Goal: Task Accomplishment & Management: Manage account settings

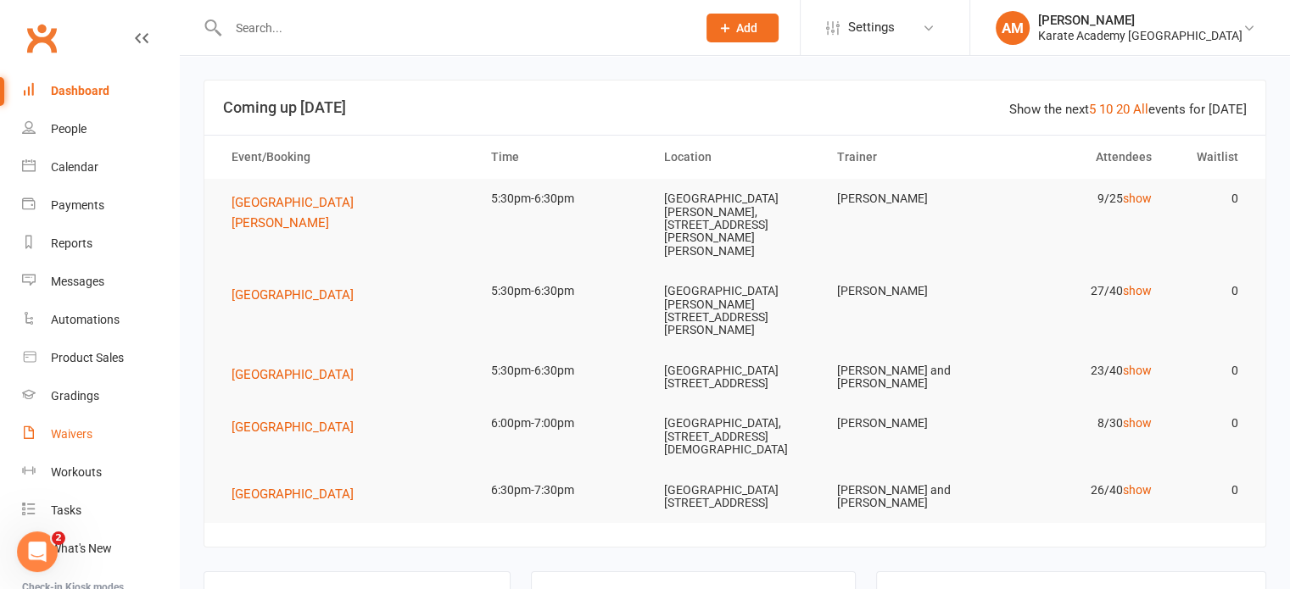
click at [85, 436] on div "Waivers" at bounding box center [72, 434] width 42 height 14
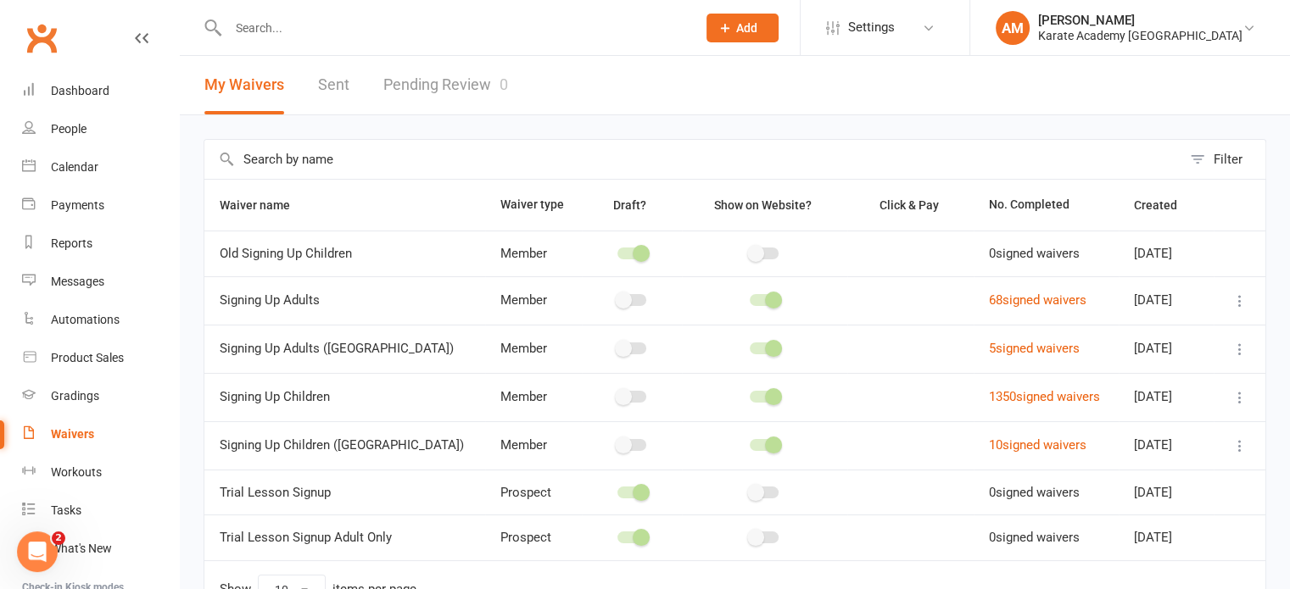
click at [446, 84] on link "Pending Review 0" at bounding box center [445, 85] width 125 height 59
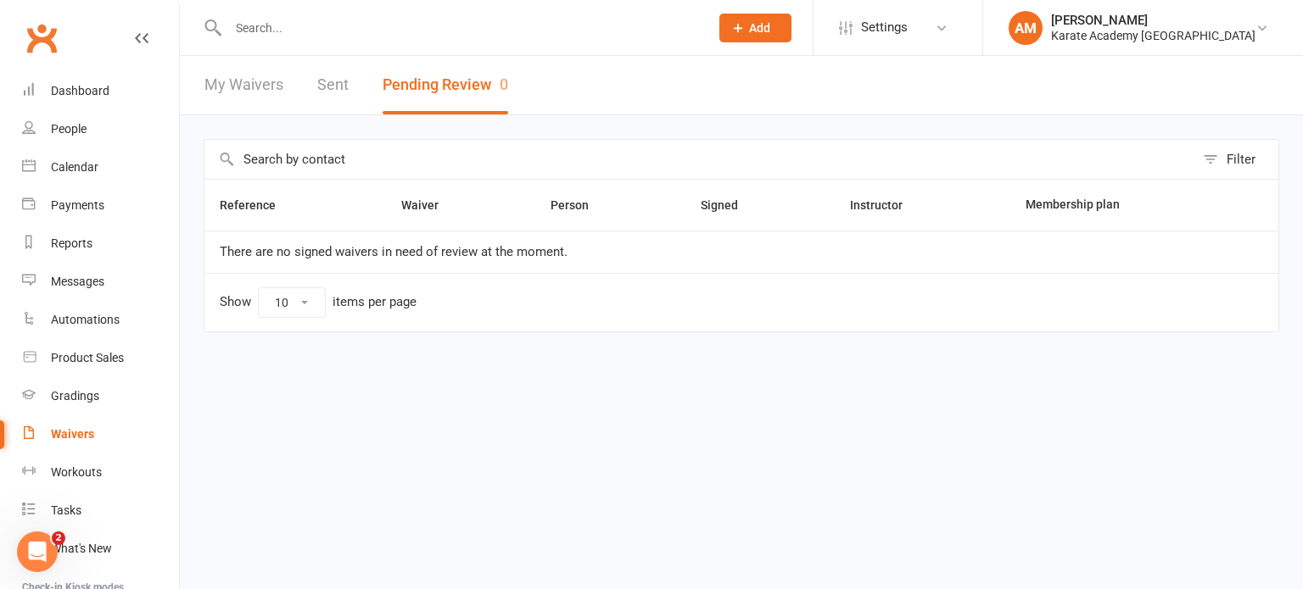
click at [263, 81] on link "My Waivers" at bounding box center [243, 85] width 79 height 59
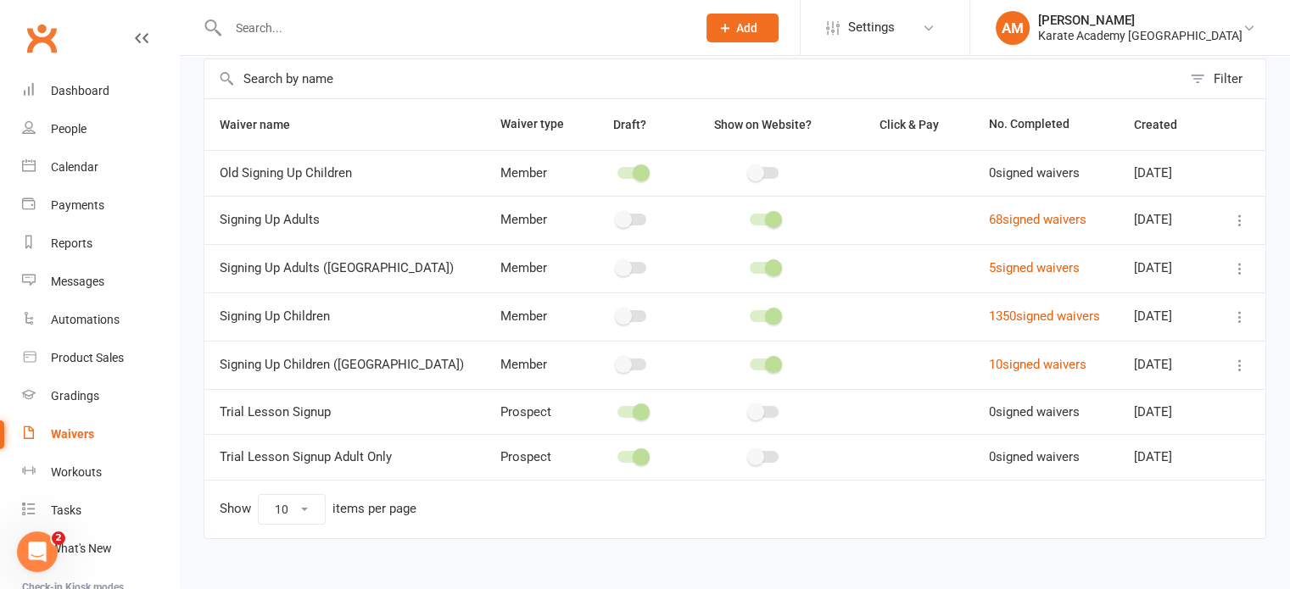
scroll to position [85, 0]
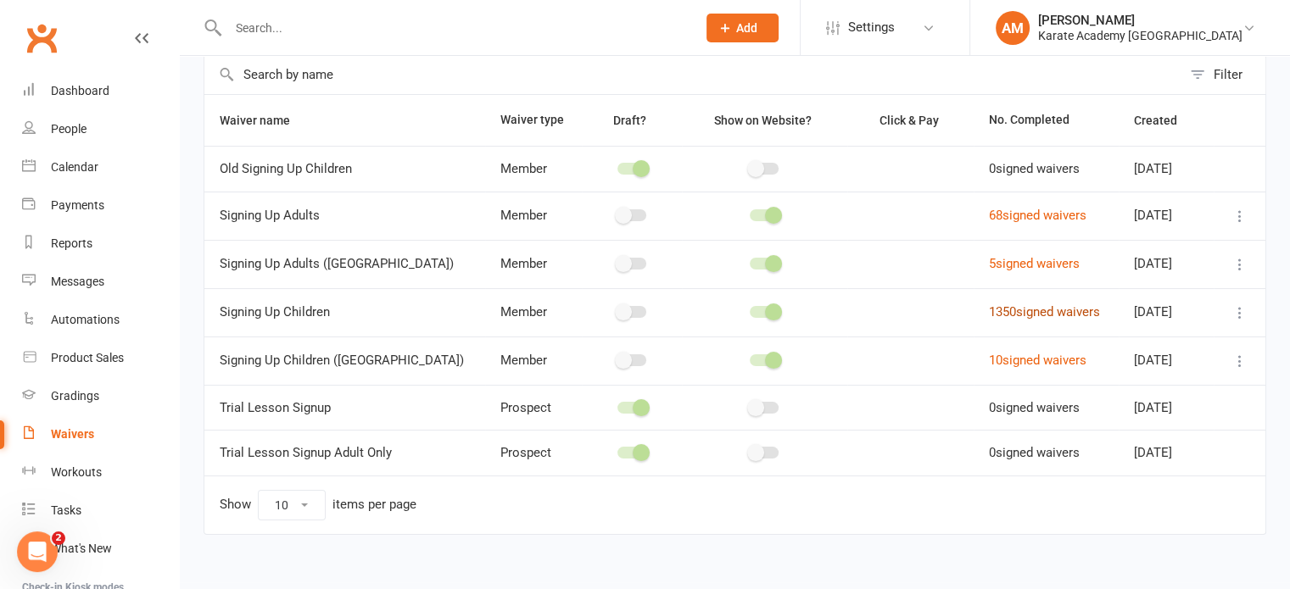
click at [1004, 308] on link "1350 signed waivers" at bounding box center [1044, 311] width 111 height 15
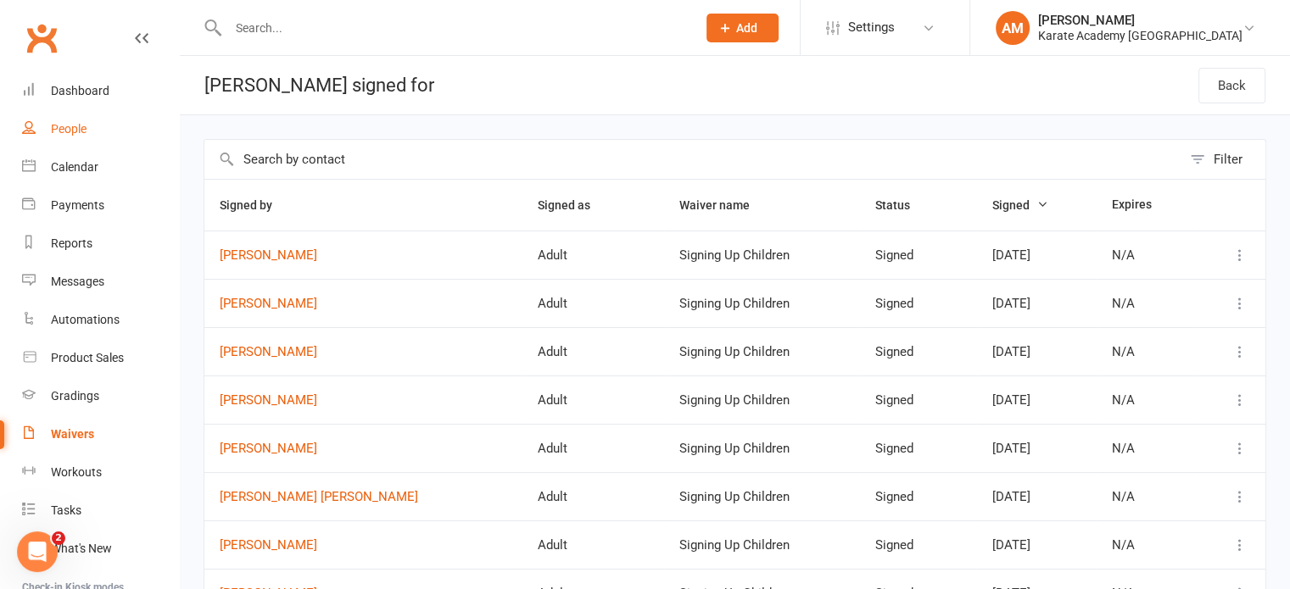
click at [62, 124] on div "People" at bounding box center [69, 129] width 36 height 14
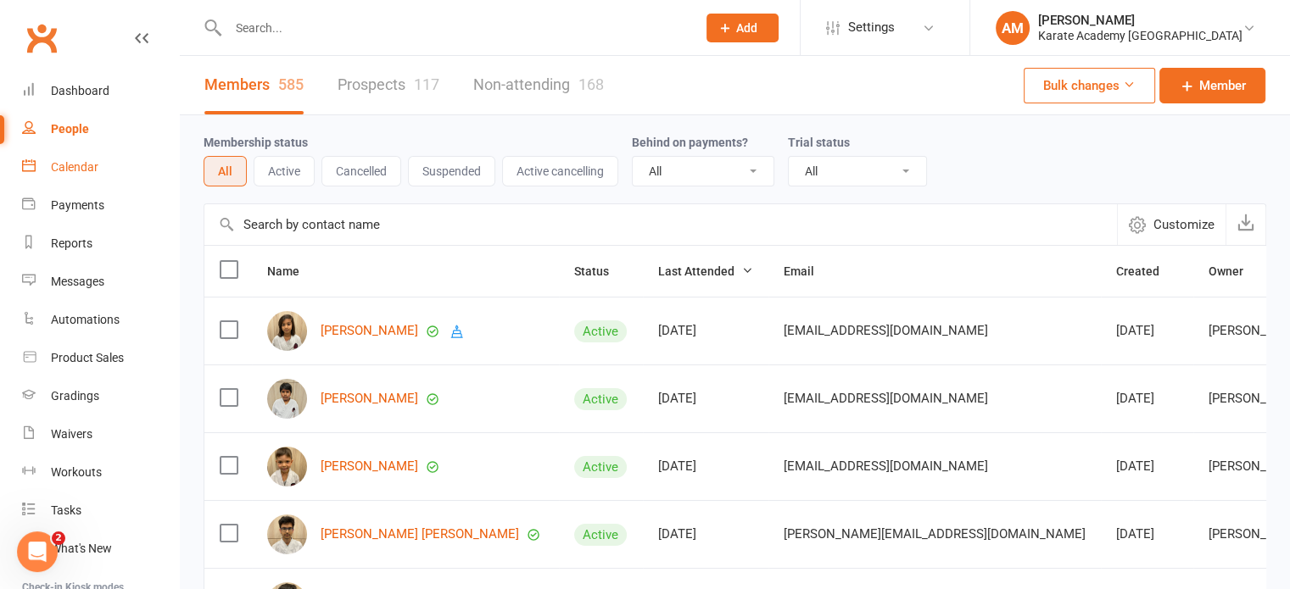
click at [83, 165] on div "Calendar" at bounding box center [74, 167] width 47 height 14
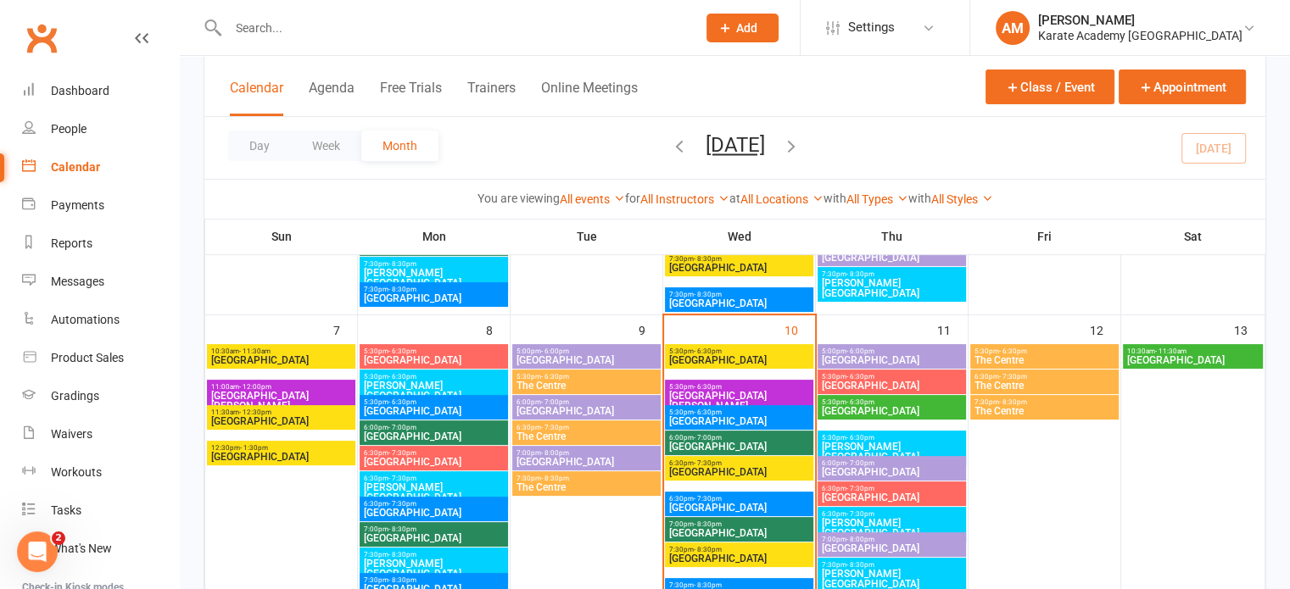
scroll to position [339, 0]
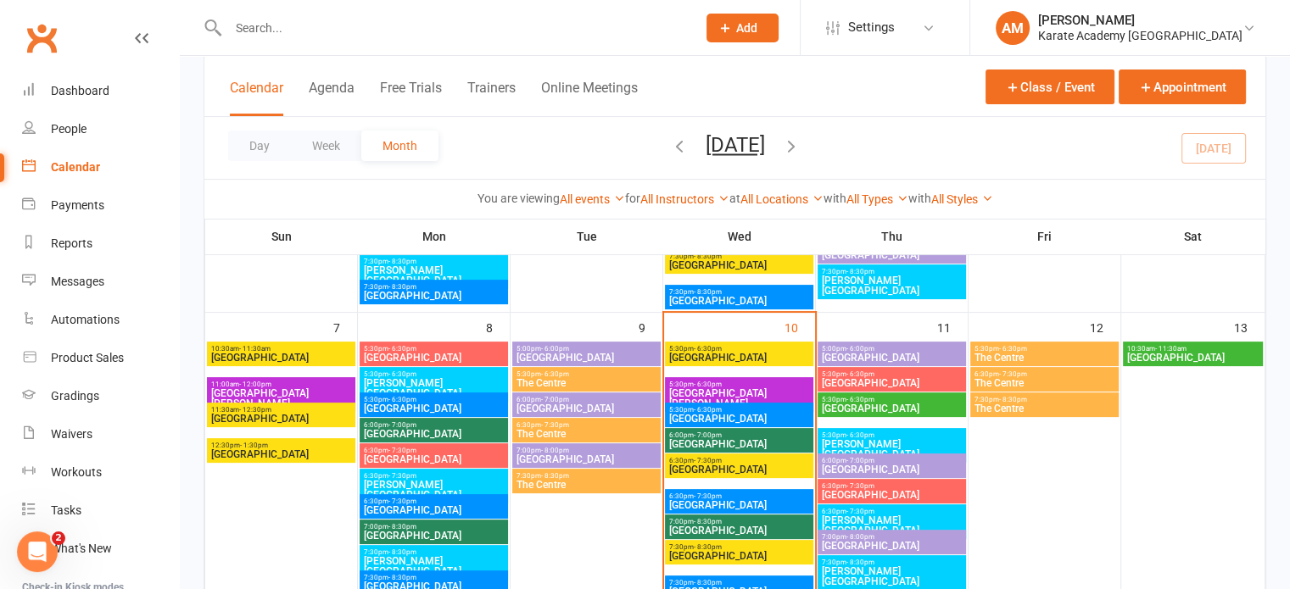
click at [756, 391] on span "[GEOGRAPHIC_DATA][PERSON_NAME]" at bounding box center [739, 398] width 142 height 20
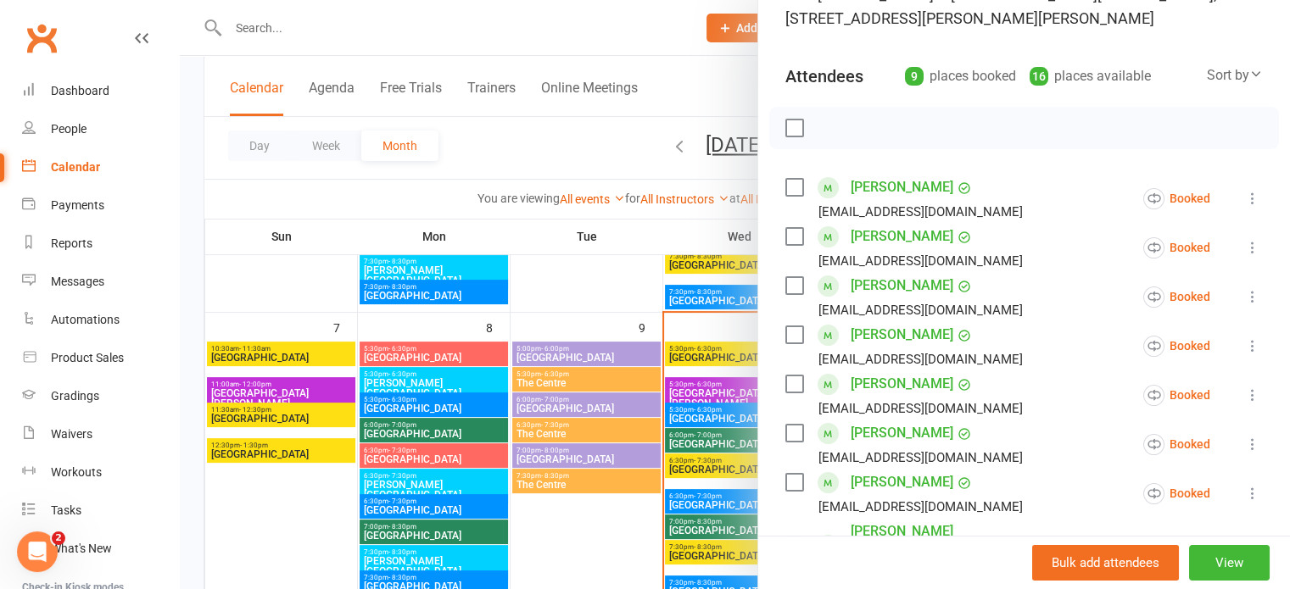
scroll to position [0, 0]
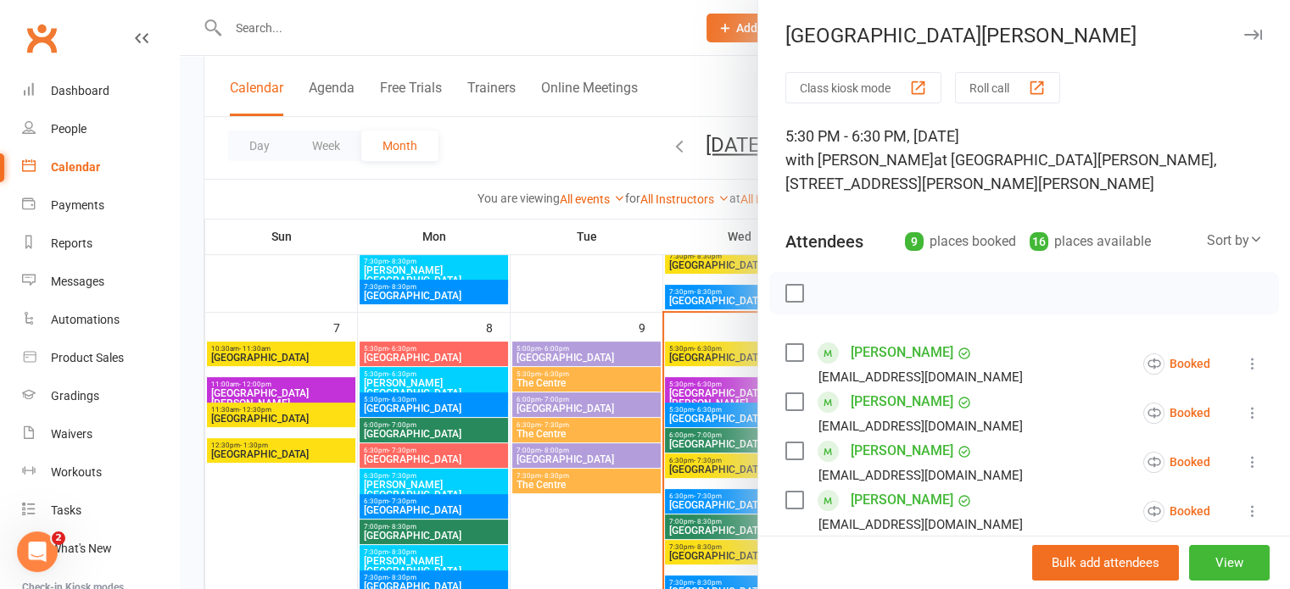
click at [1244, 31] on icon "button" at bounding box center [1253, 35] width 18 height 10
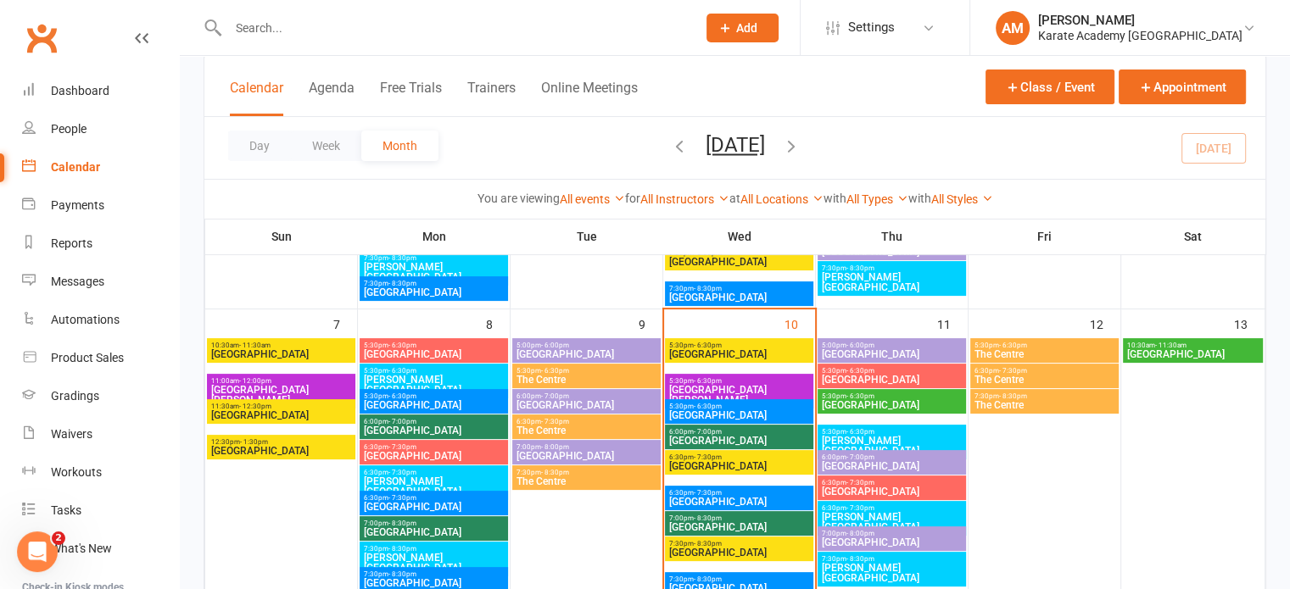
scroll to position [424, 0]
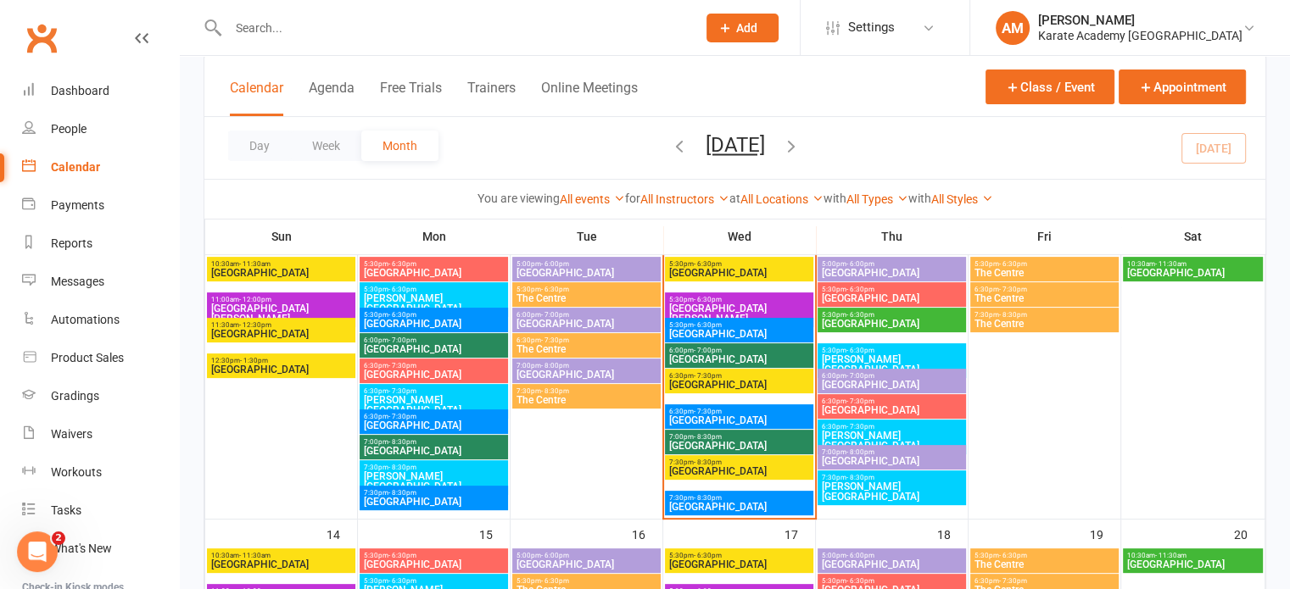
click at [307, 308] on span "[GEOGRAPHIC_DATA][PERSON_NAME]" at bounding box center [281, 314] width 142 height 20
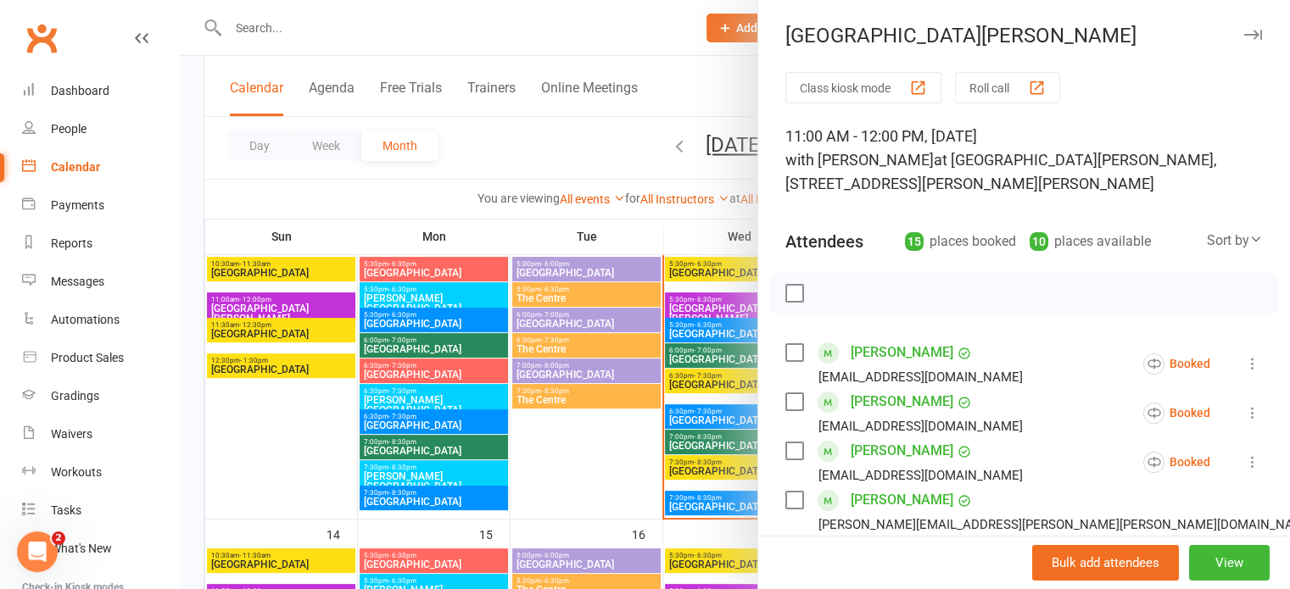
scroll to position [0, 0]
click at [1244, 30] on icon "button" at bounding box center [1253, 35] width 18 height 10
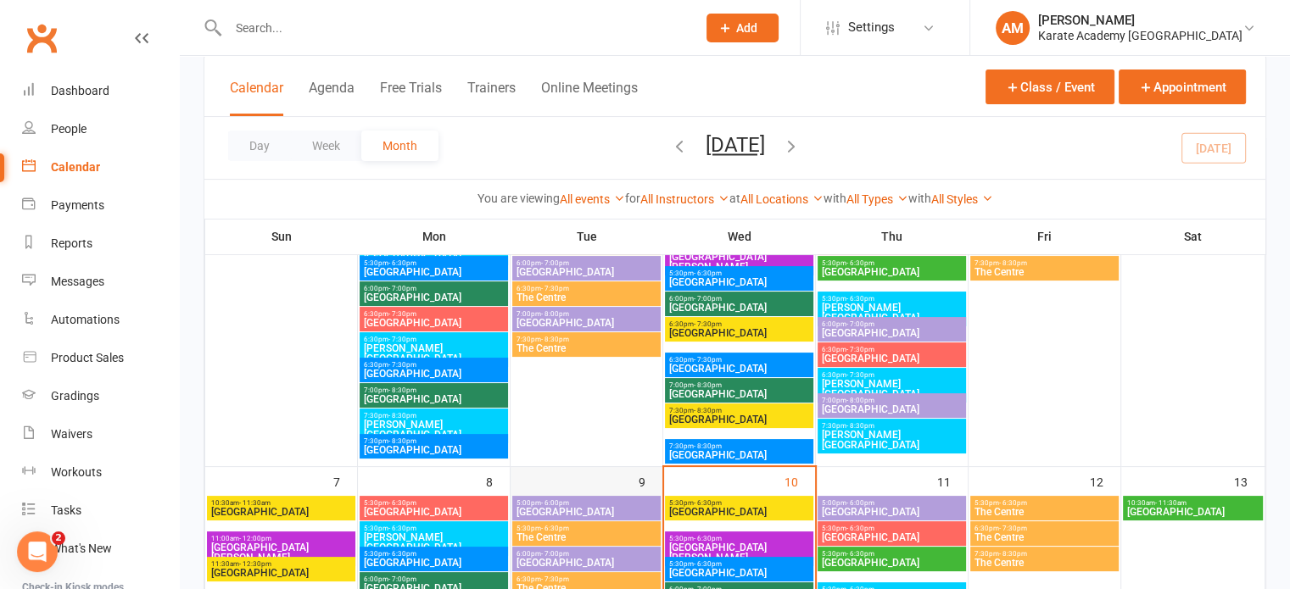
scroll to position [170, 0]
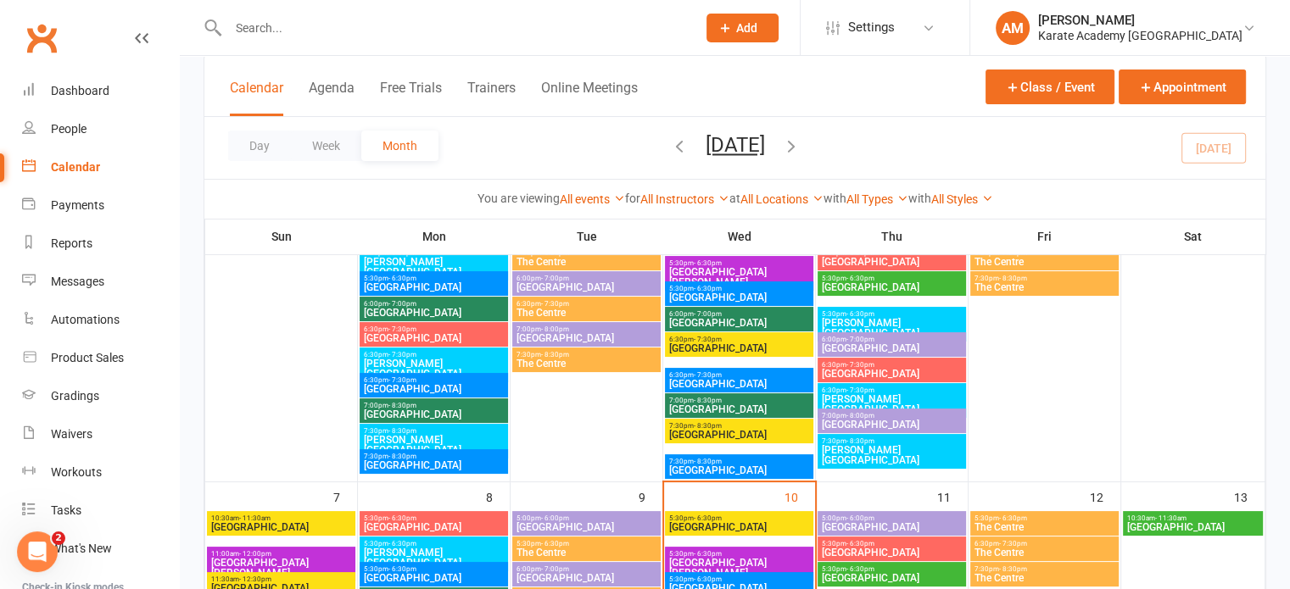
click at [743, 267] on span "[GEOGRAPHIC_DATA][PERSON_NAME]" at bounding box center [739, 277] width 142 height 20
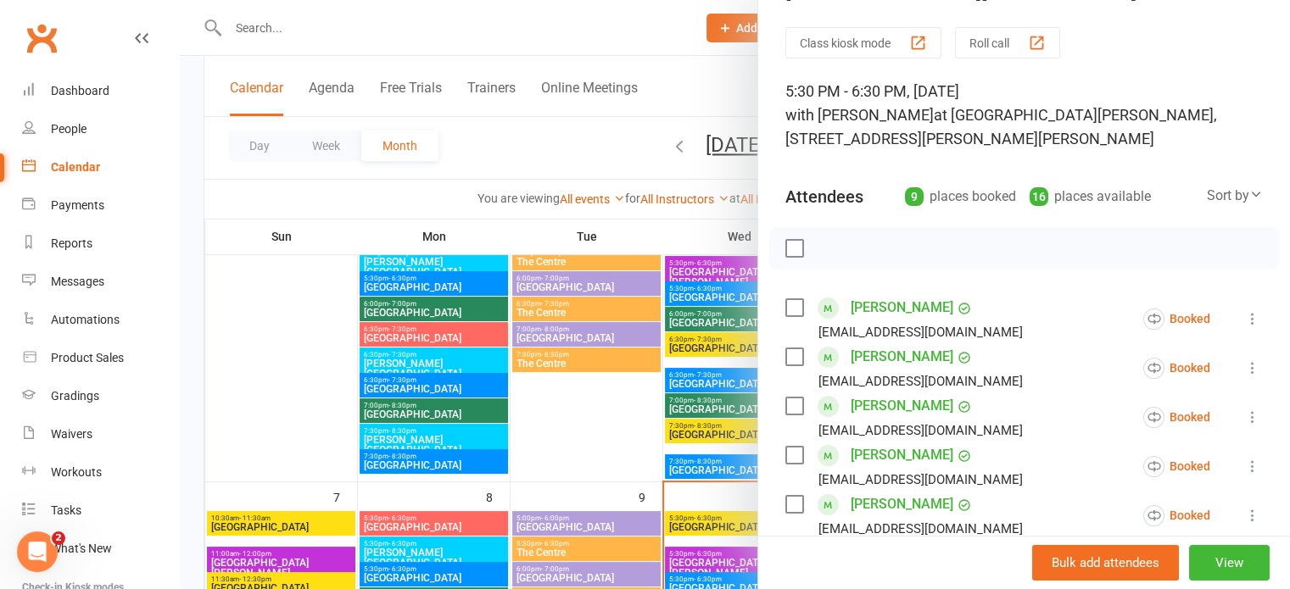
scroll to position [0, 0]
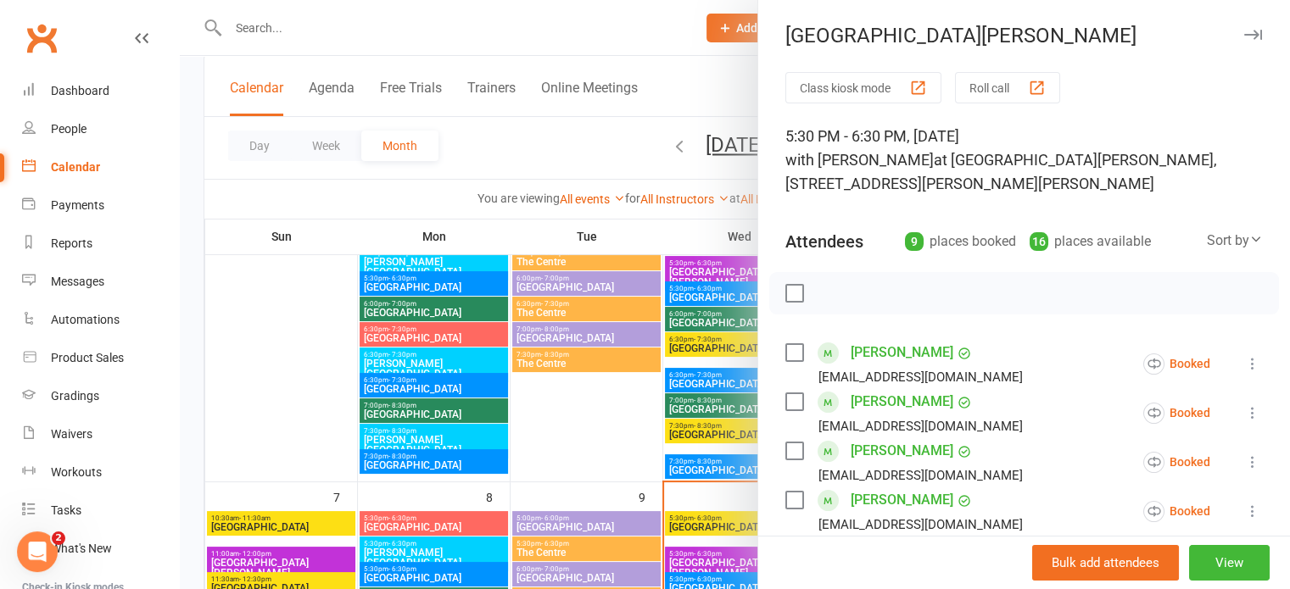
click at [1244, 35] on icon "button" at bounding box center [1253, 35] width 18 height 10
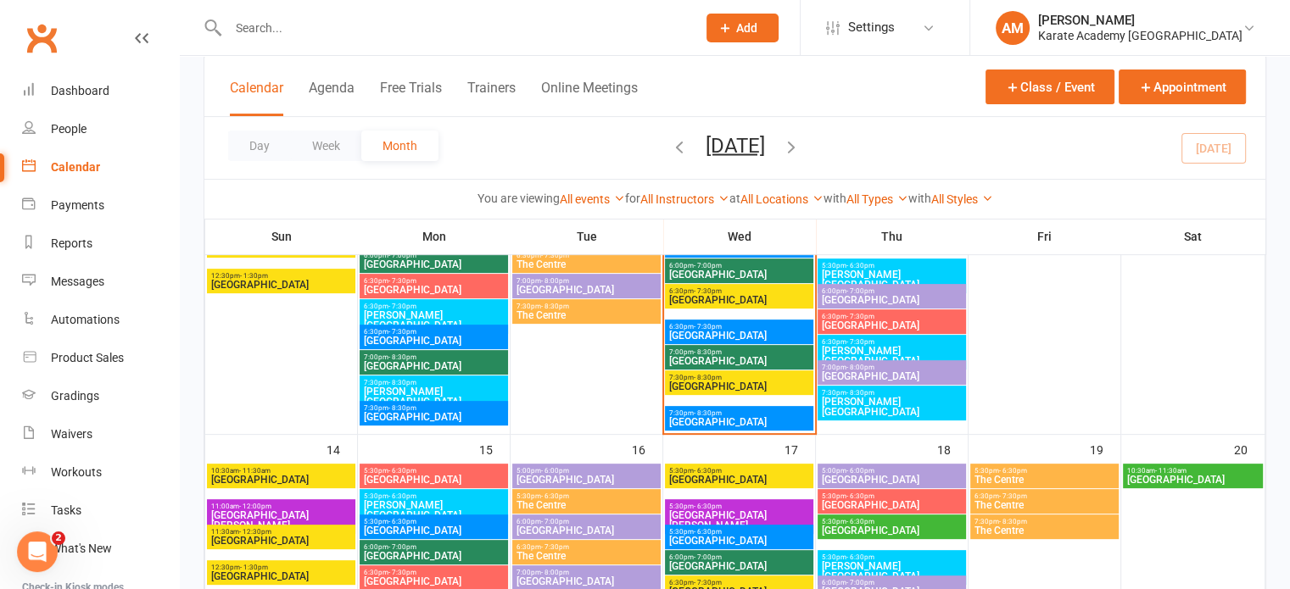
scroll to position [594, 0]
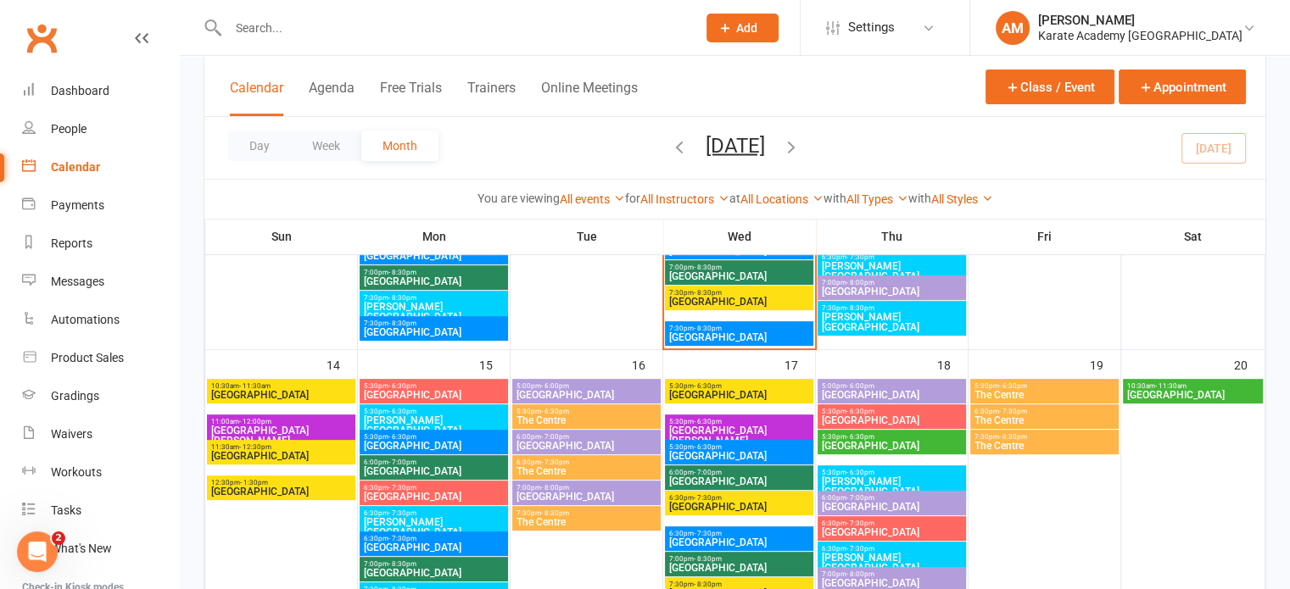
click at [275, 420] on span "11:00am - 12:00pm" at bounding box center [281, 422] width 142 height 8
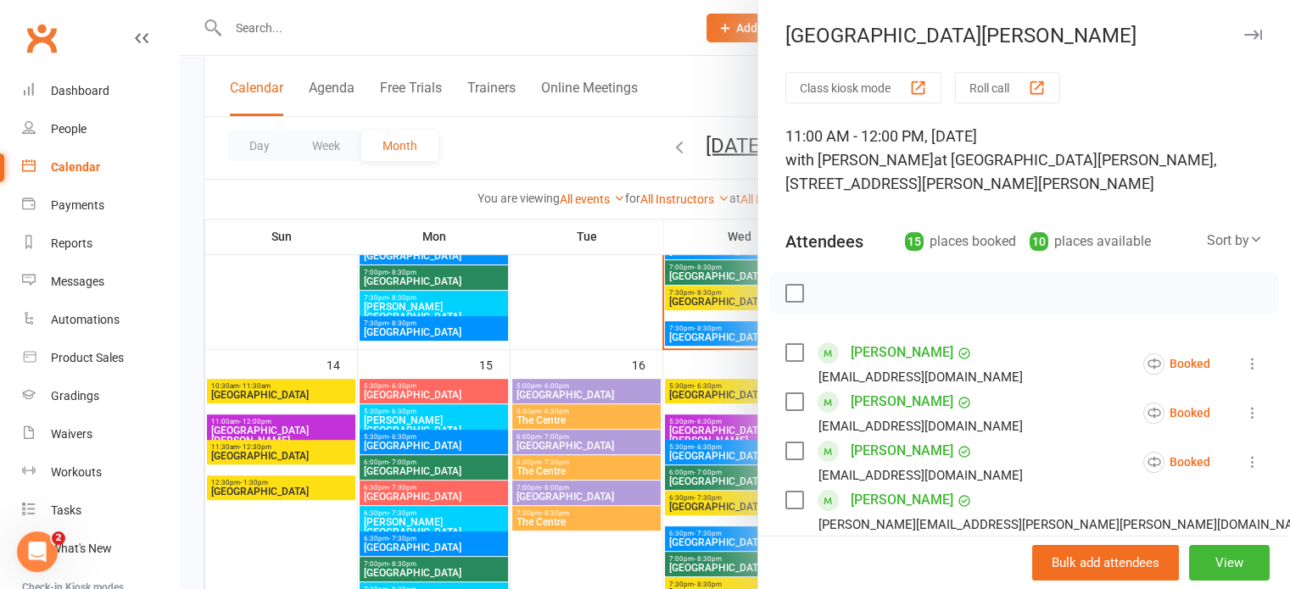
click at [1244, 36] on icon "button" at bounding box center [1253, 35] width 18 height 10
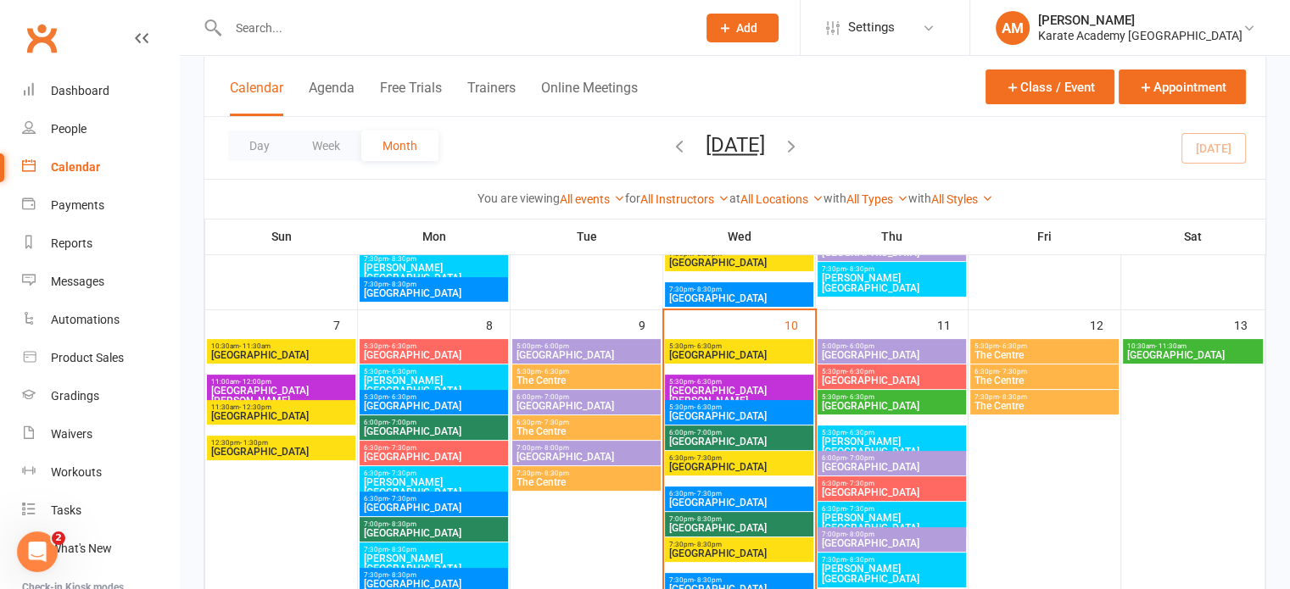
scroll to position [339, 0]
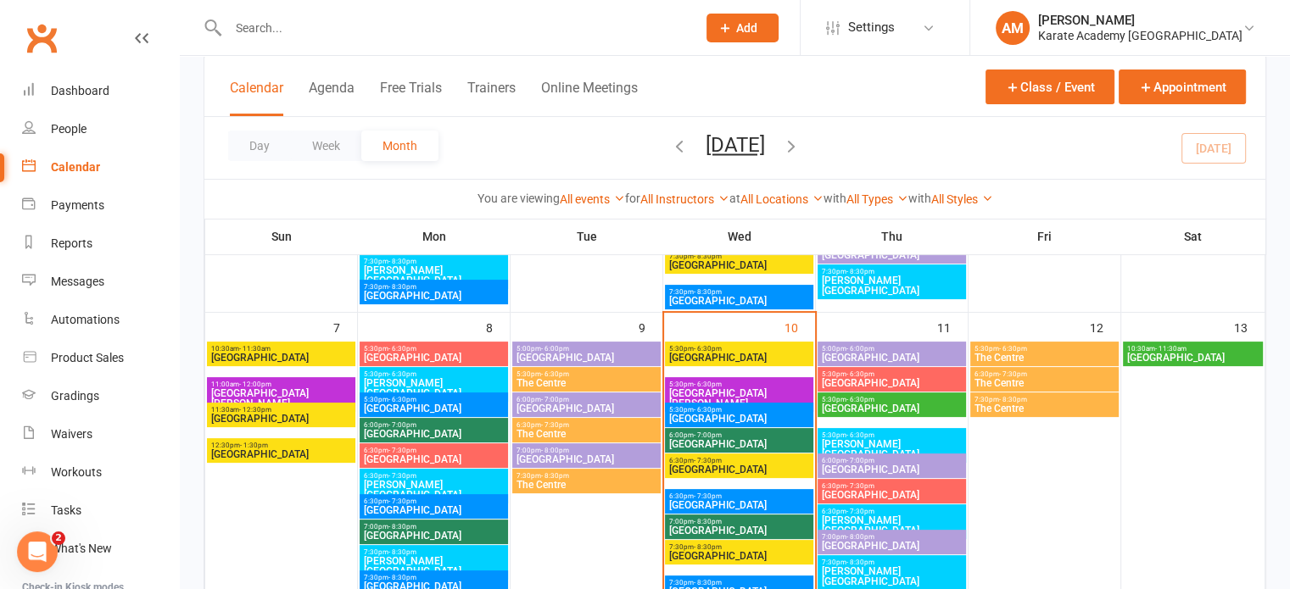
click at [704, 381] on span "- 6:30pm" at bounding box center [708, 385] width 28 height 8
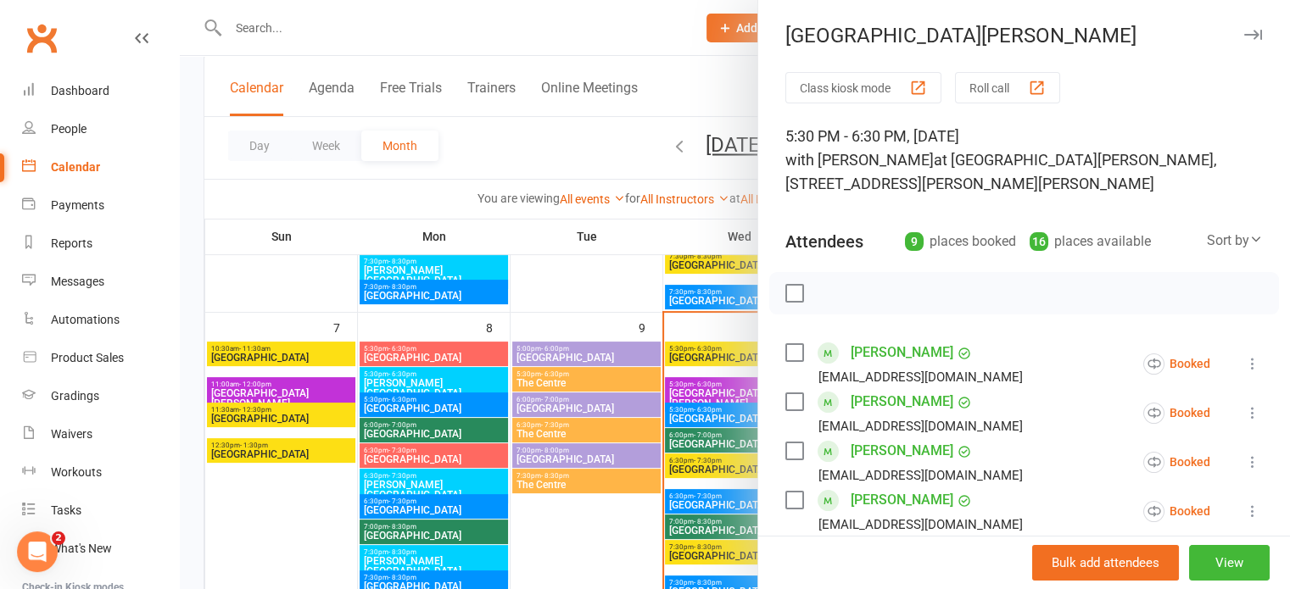
click at [1244, 36] on icon "button" at bounding box center [1253, 35] width 18 height 10
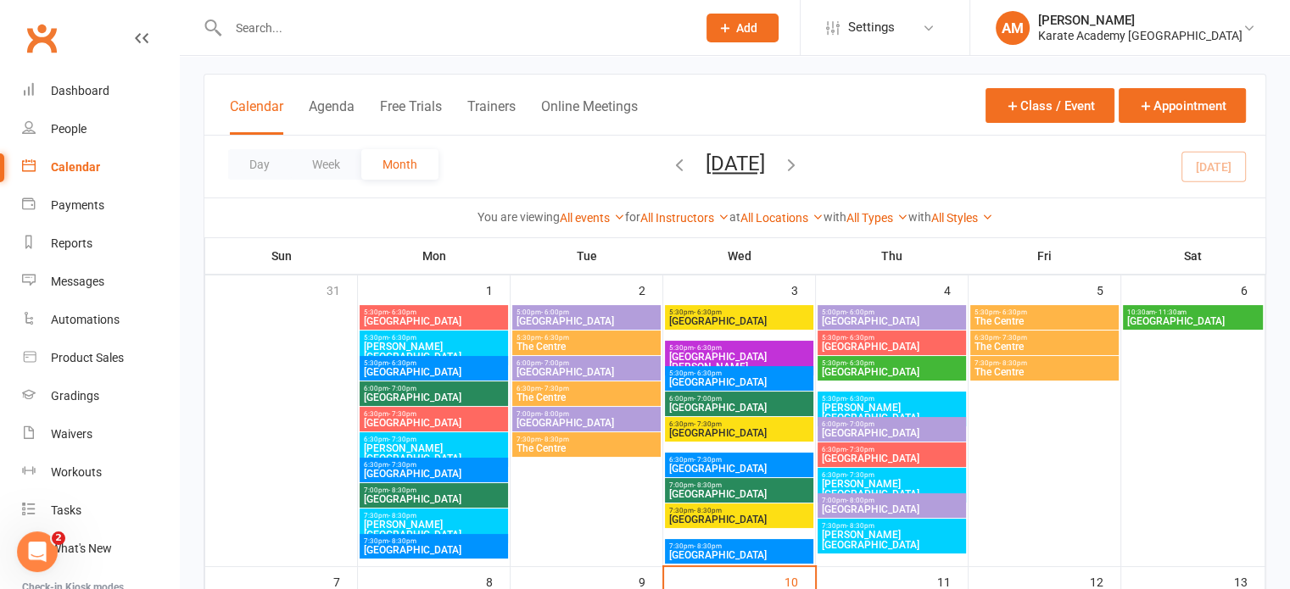
scroll to position [85, 0]
click at [753, 359] on span "[GEOGRAPHIC_DATA][PERSON_NAME]" at bounding box center [739, 362] width 142 height 20
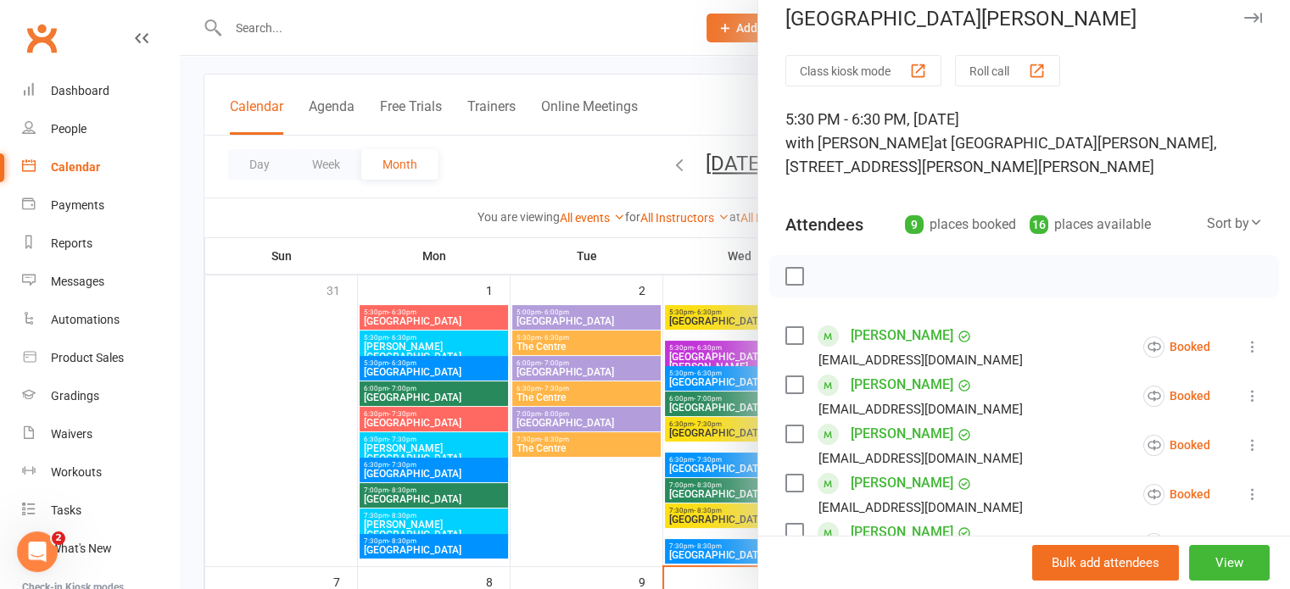
scroll to position [0, 0]
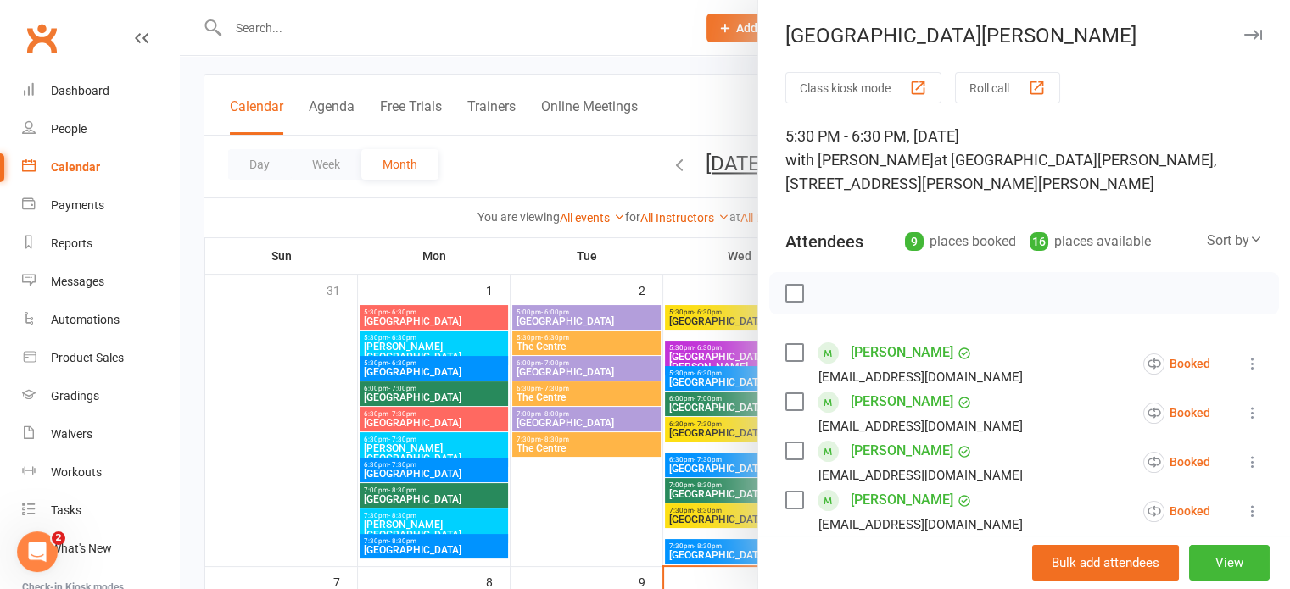
click at [1244, 32] on icon "button" at bounding box center [1253, 35] width 18 height 10
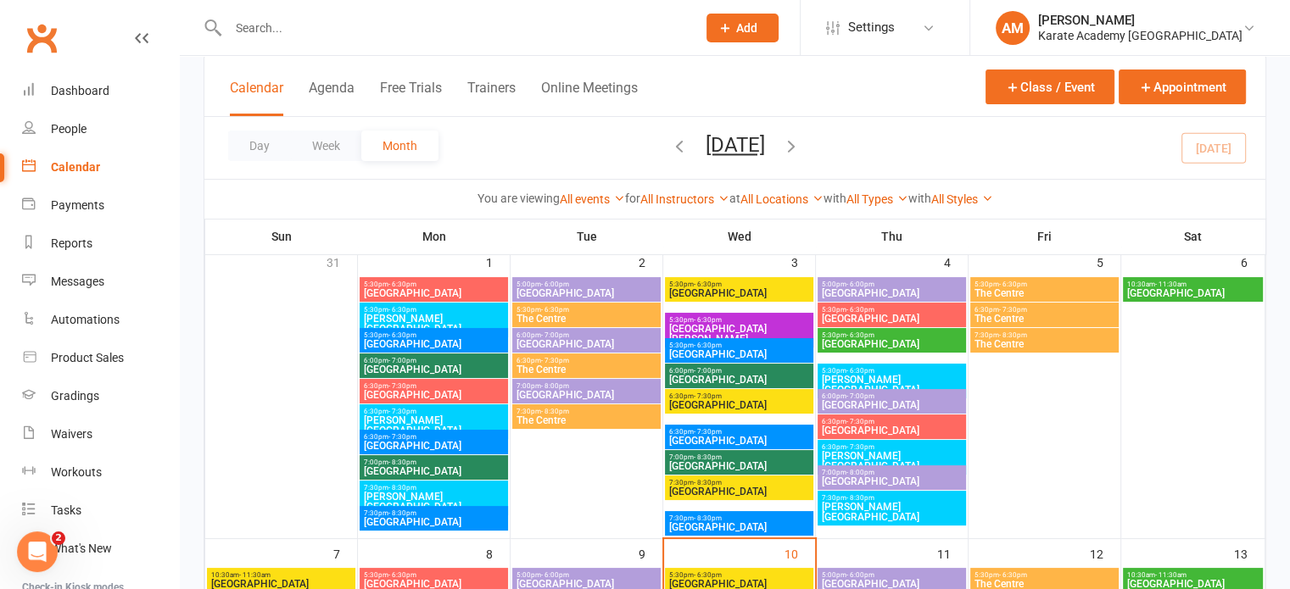
scroll to position [339, 0]
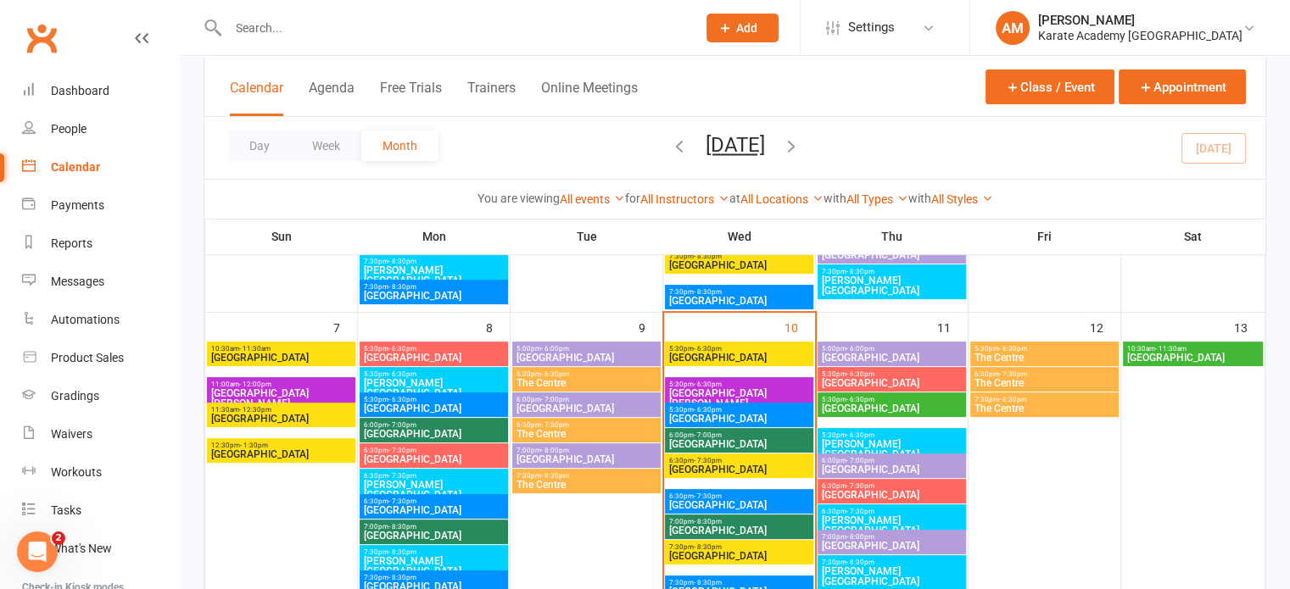
click at [461, 347] on span "5:30pm - 6:30pm" at bounding box center [434, 349] width 142 height 8
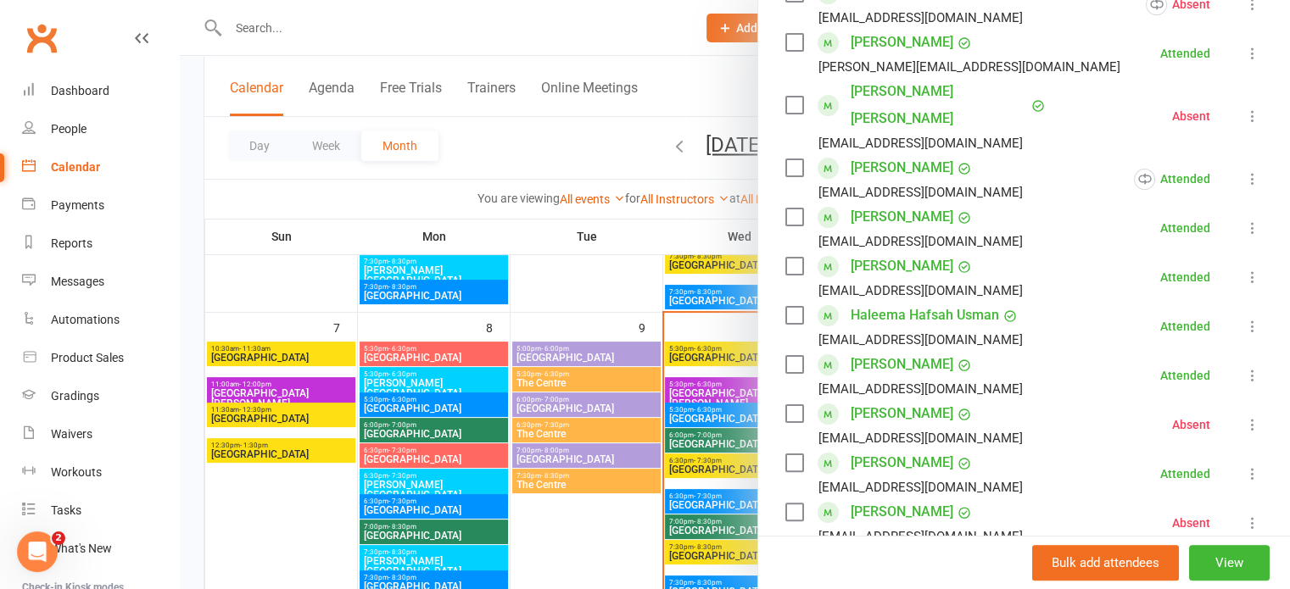
scroll to position [0, 0]
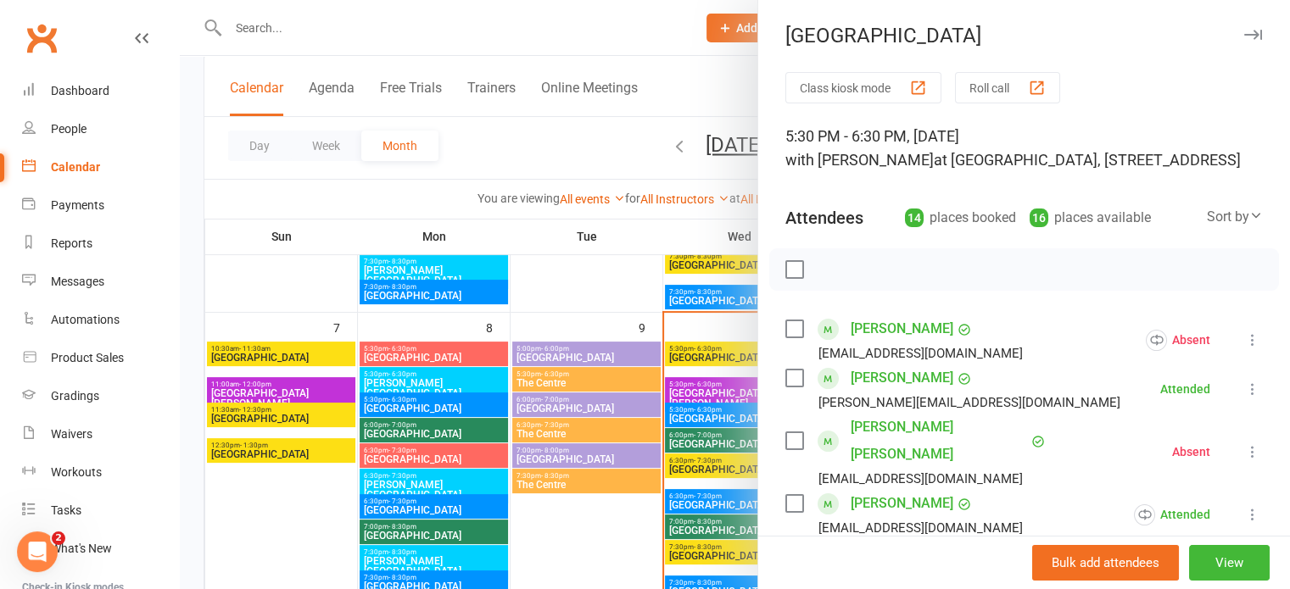
click at [1244, 34] on icon "button" at bounding box center [1253, 35] width 18 height 10
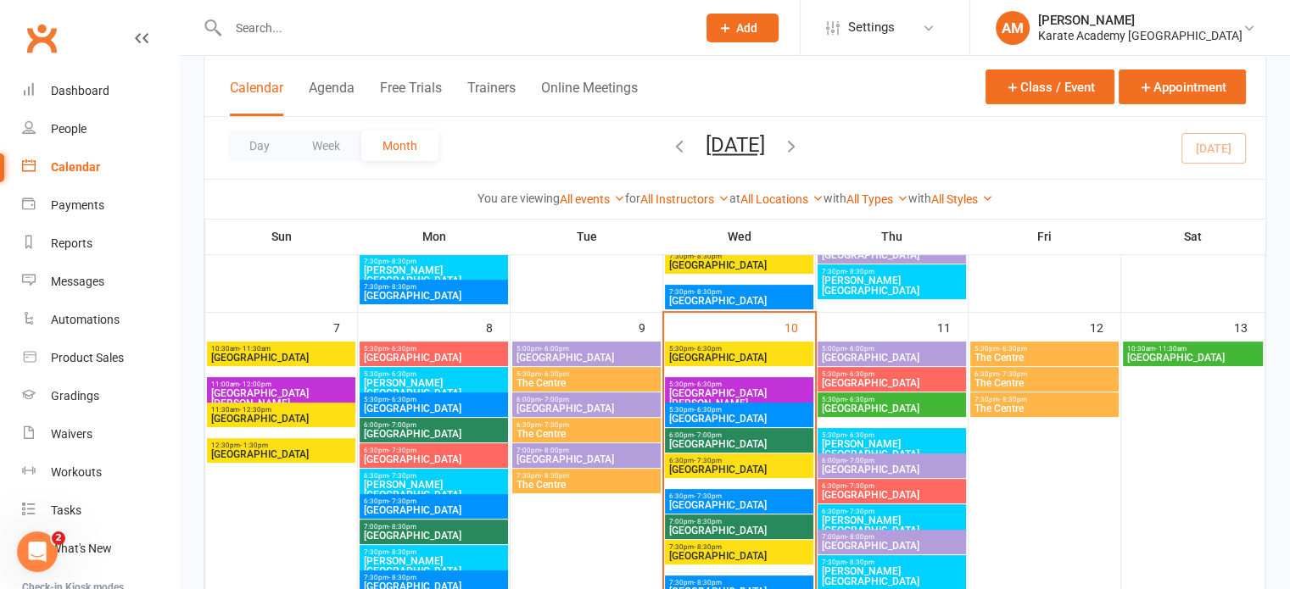
click at [427, 450] on span "6:30pm - 7:30pm" at bounding box center [434, 451] width 142 height 8
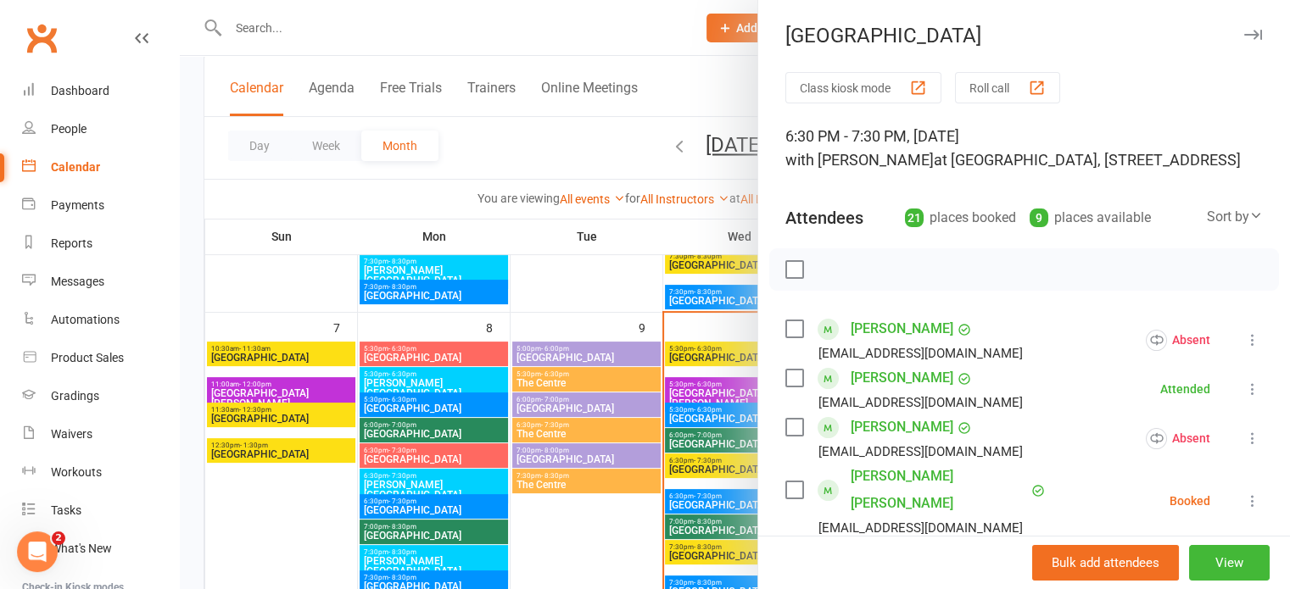
click at [1244, 33] on icon "button" at bounding box center [1253, 35] width 18 height 10
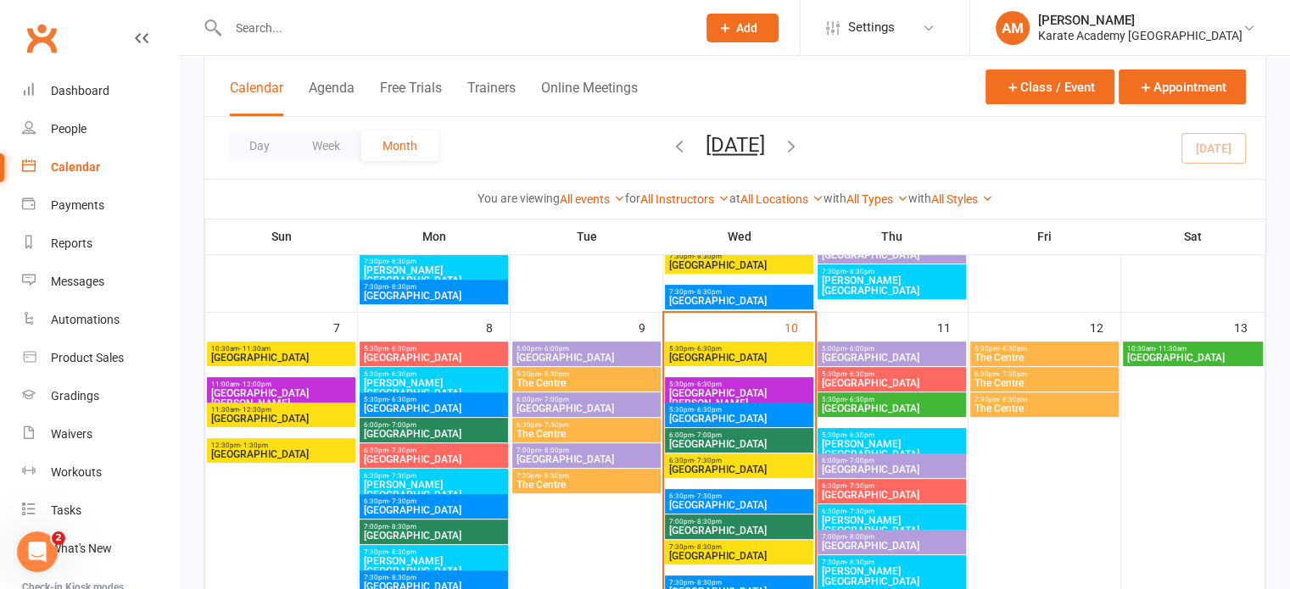
click at [895, 378] on span "[GEOGRAPHIC_DATA]" at bounding box center [892, 383] width 142 height 10
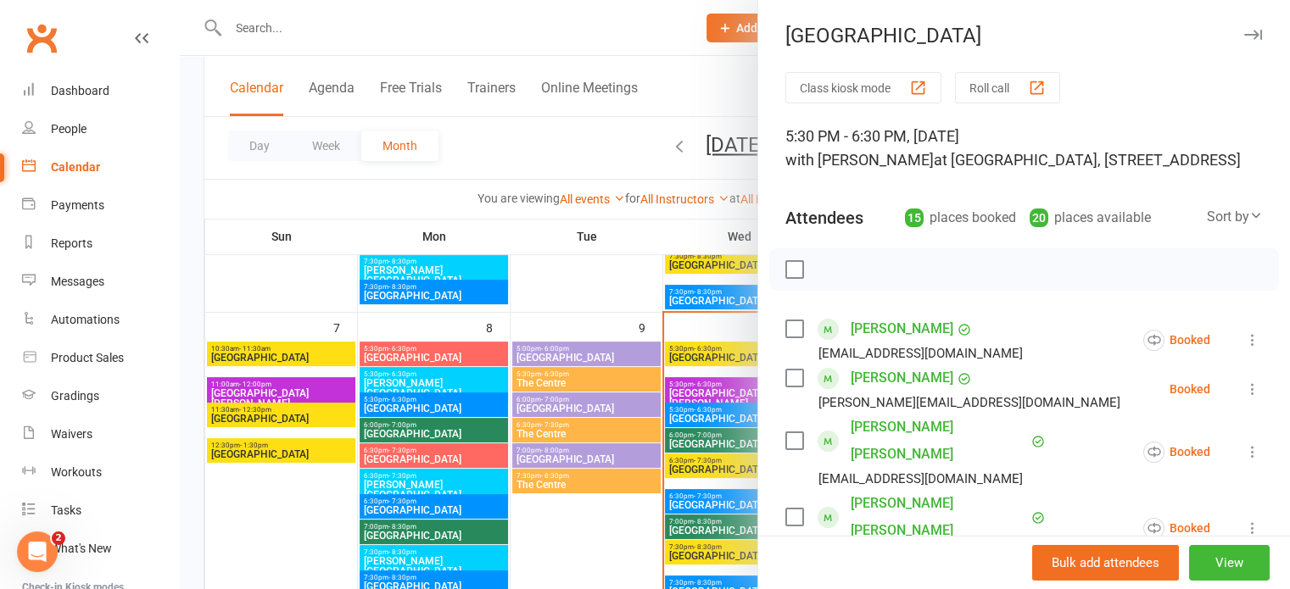
click at [1244, 35] on icon "button" at bounding box center [1253, 35] width 18 height 10
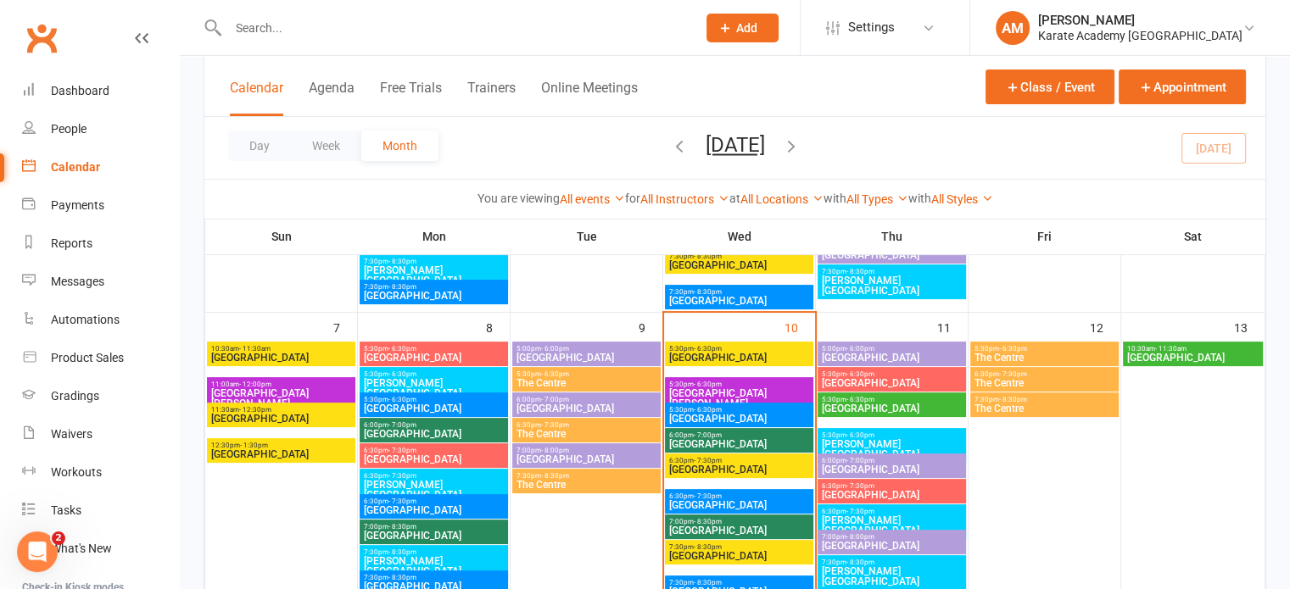
click at [582, 480] on span "The Centre" at bounding box center [587, 485] width 142 height 10
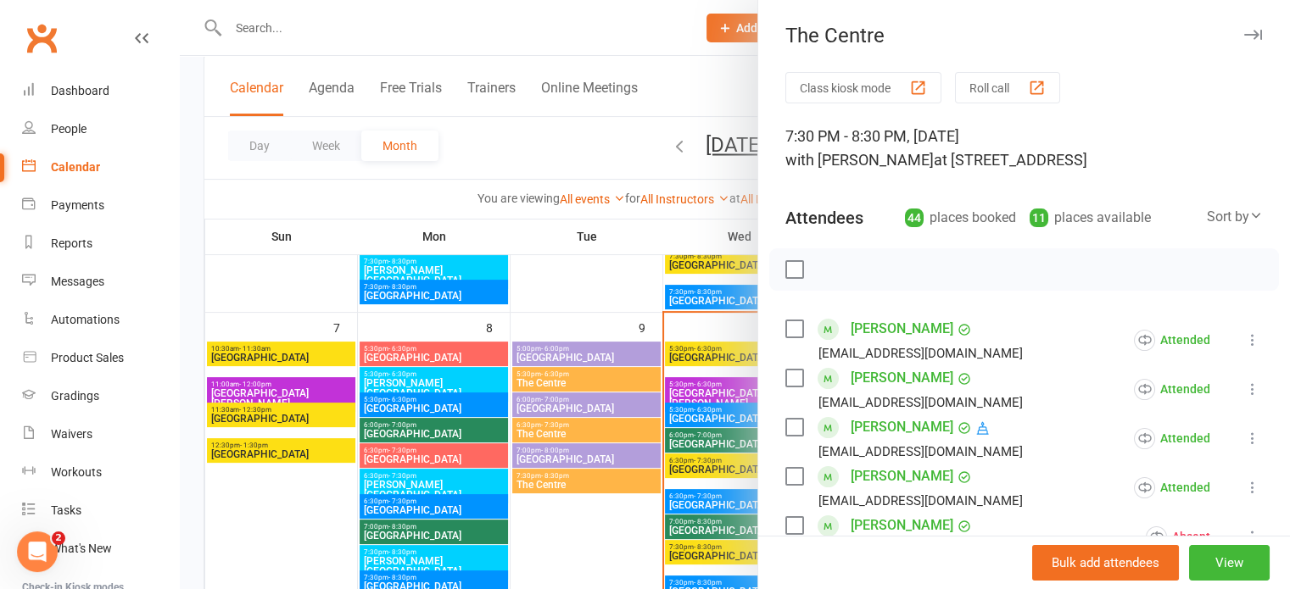
click at [1244, 31] on icon "button" at bounding box center [1253, 35] width 18 height 10
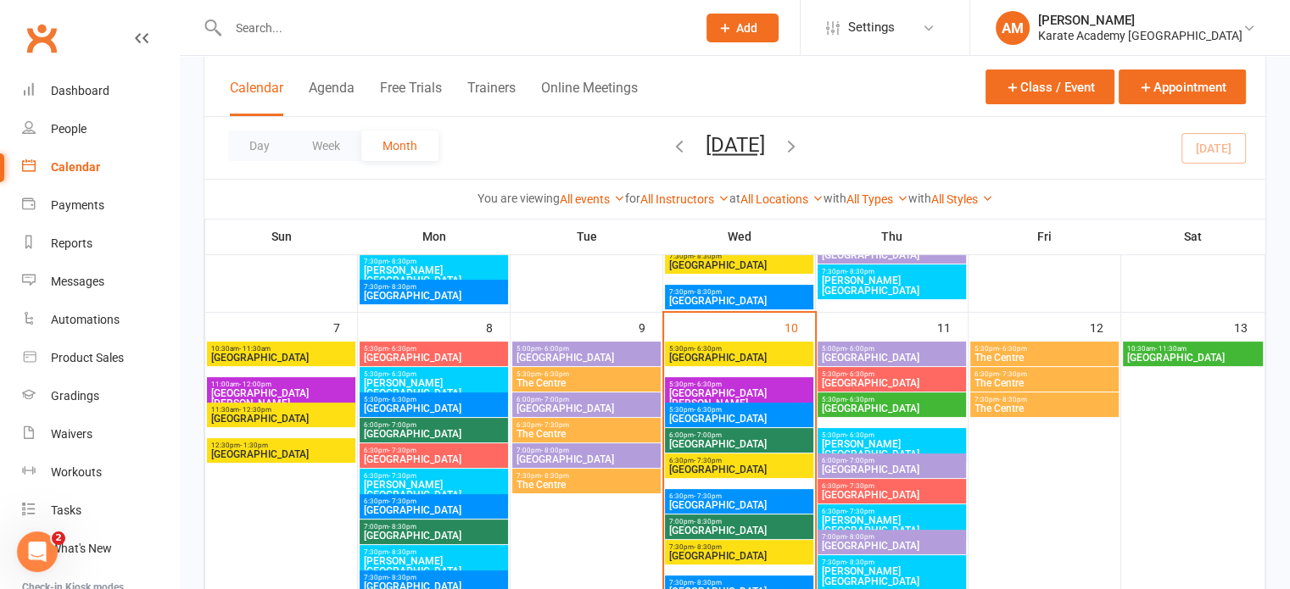
click at [282, 32] on input "text" at bounding box center [453, 28] width 461 height 24
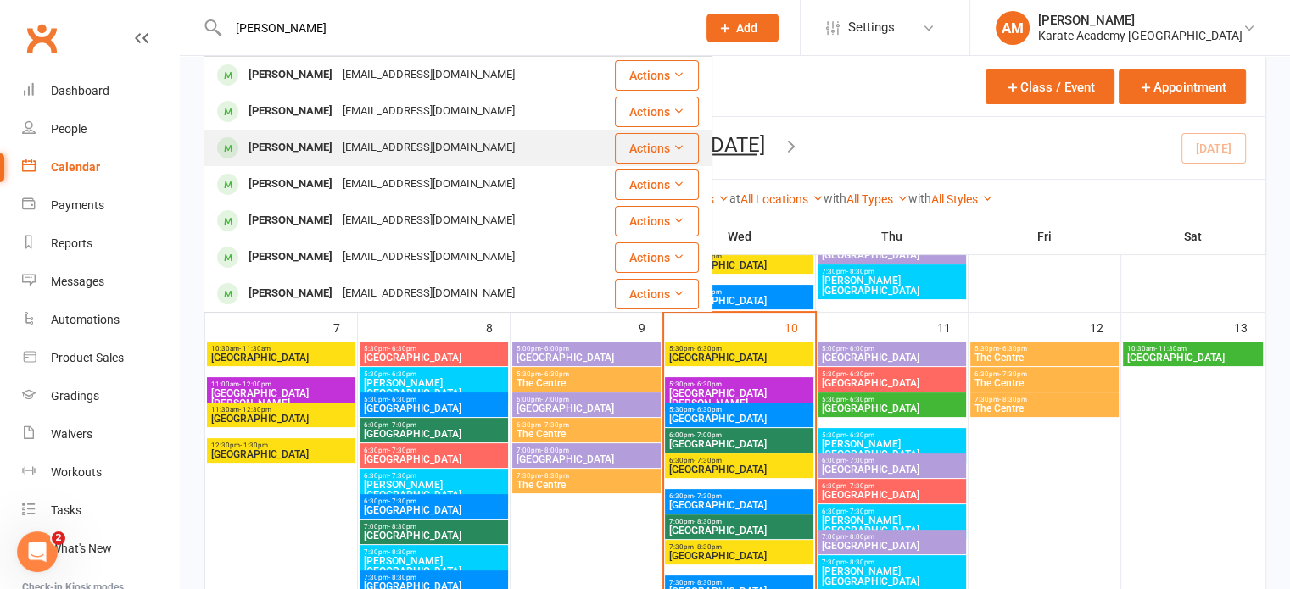
type input "[PERSON_NAME]"
click at [308, 138] on div "[PERSON_NAME]" at bounding box center [290, 148] width 94 height 25
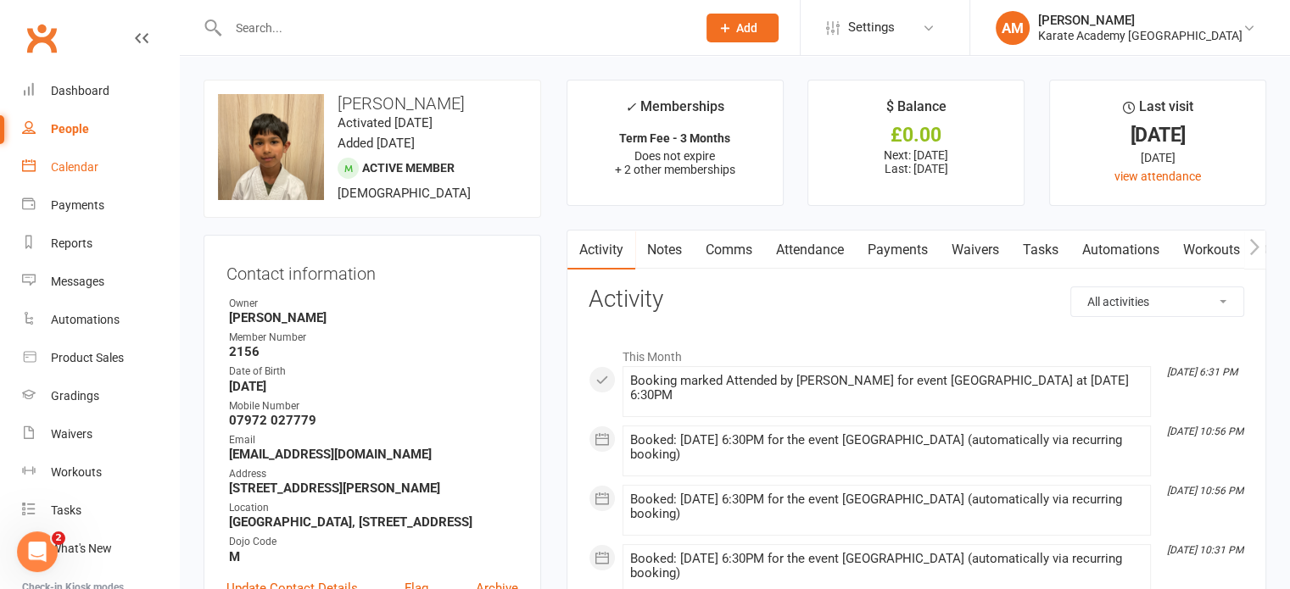
drag, startPoint x: 81, startPoint y: 160, endPoint x: 89, endPoint y: 162, distance: 8.6
click at [81, 160] on div "Calendar" at bounding box center [74, 167] width 47 height 14
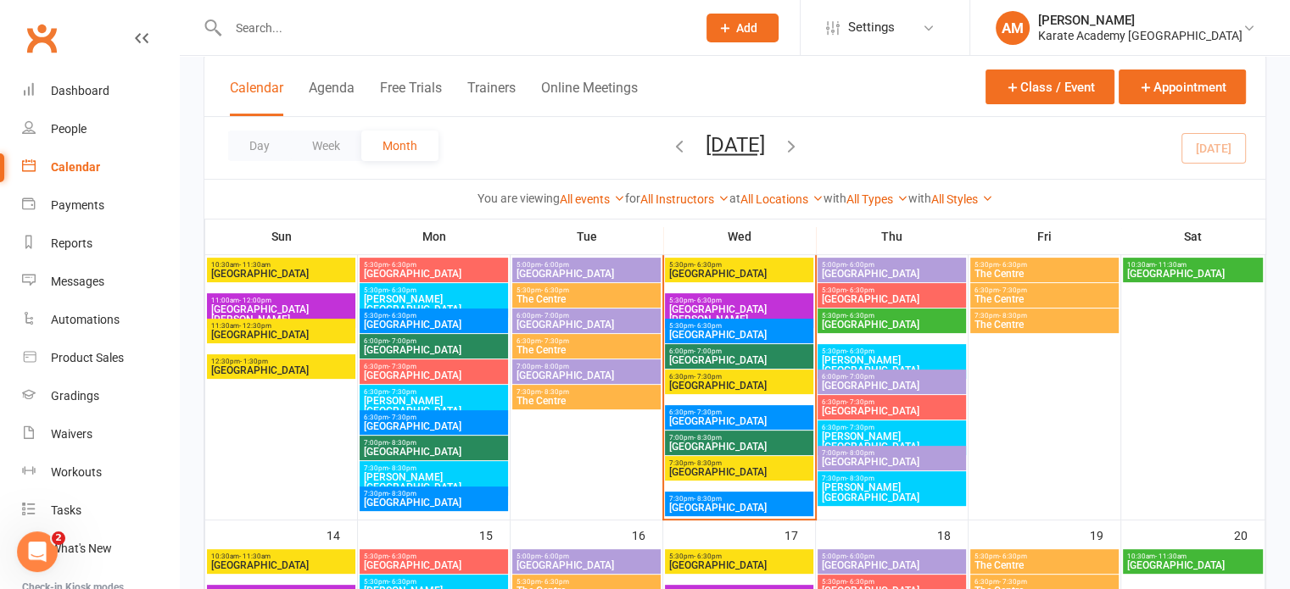
scroll to position [424, 0]
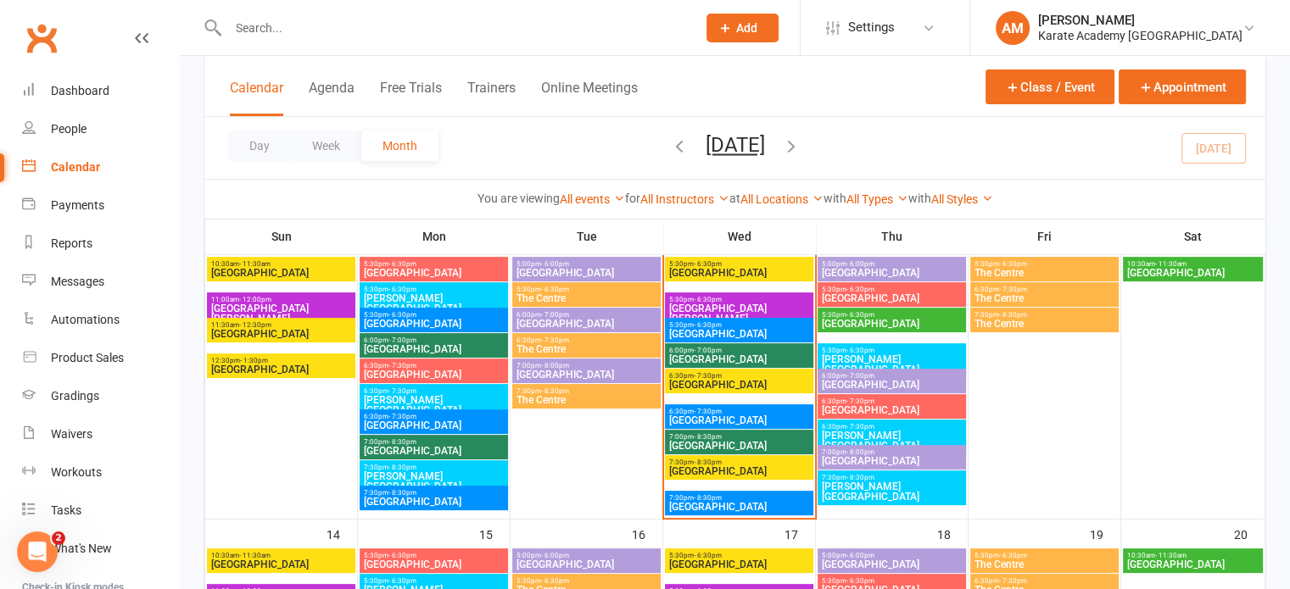
click at [320, 307] on span "[GEOGRAPHIC_DATA][PERSON_NAME]" at bounding box center [281, 314] width 142 height 20
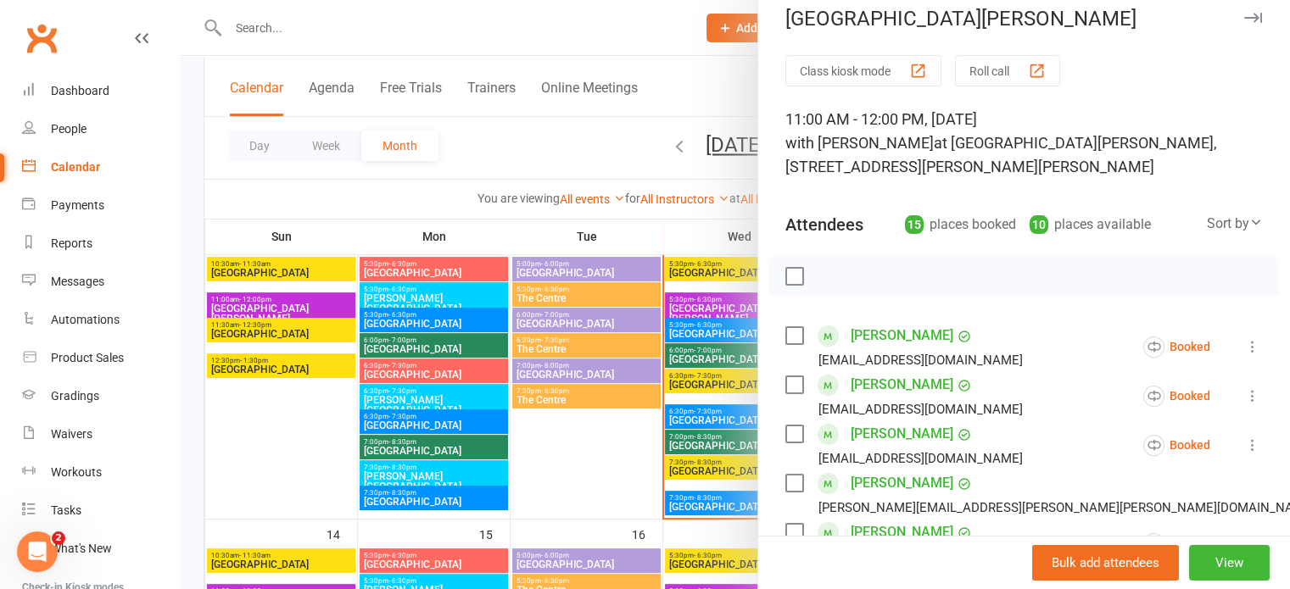
scroll to position [0, 0]
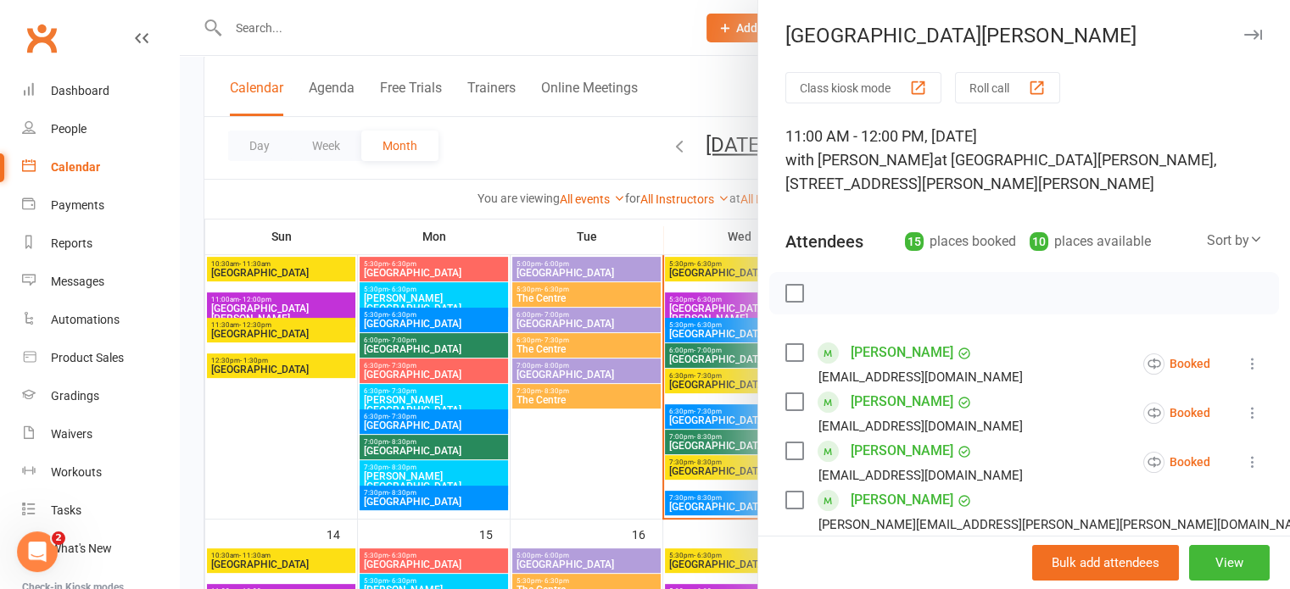
click at [1244, 34] on icon "button" at bounding box center [1253, 35] width 18 height 10
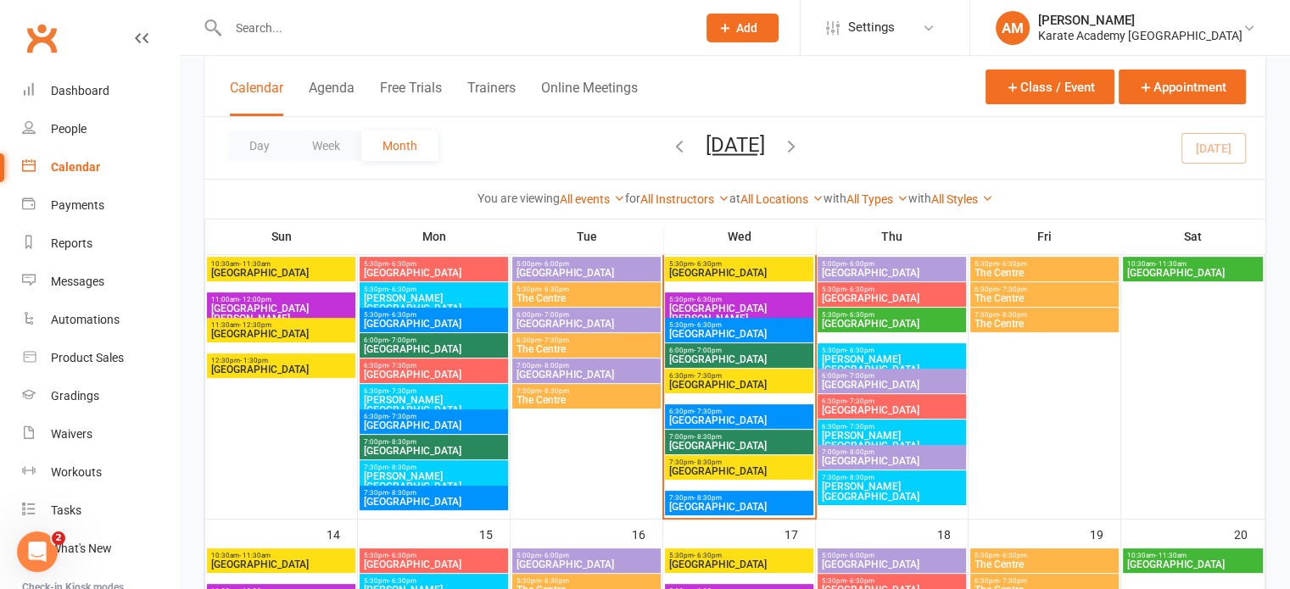
click at [290, 34] on input "text" at bounding box center [453, 28] width 461 height 24
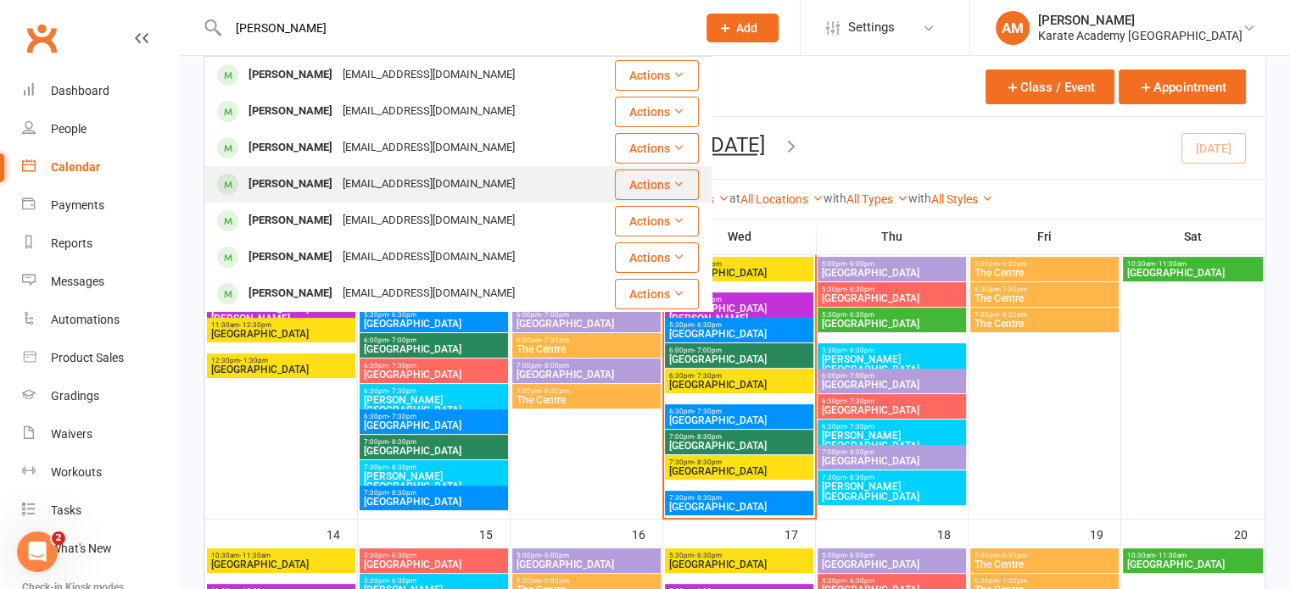
type input "[PERSON_NAME]"
click at [338, 181] on div "[EMAIL_ADDRESS][DOMAIN_NAME]" at bounding box center [429, 184] width 182 height 25
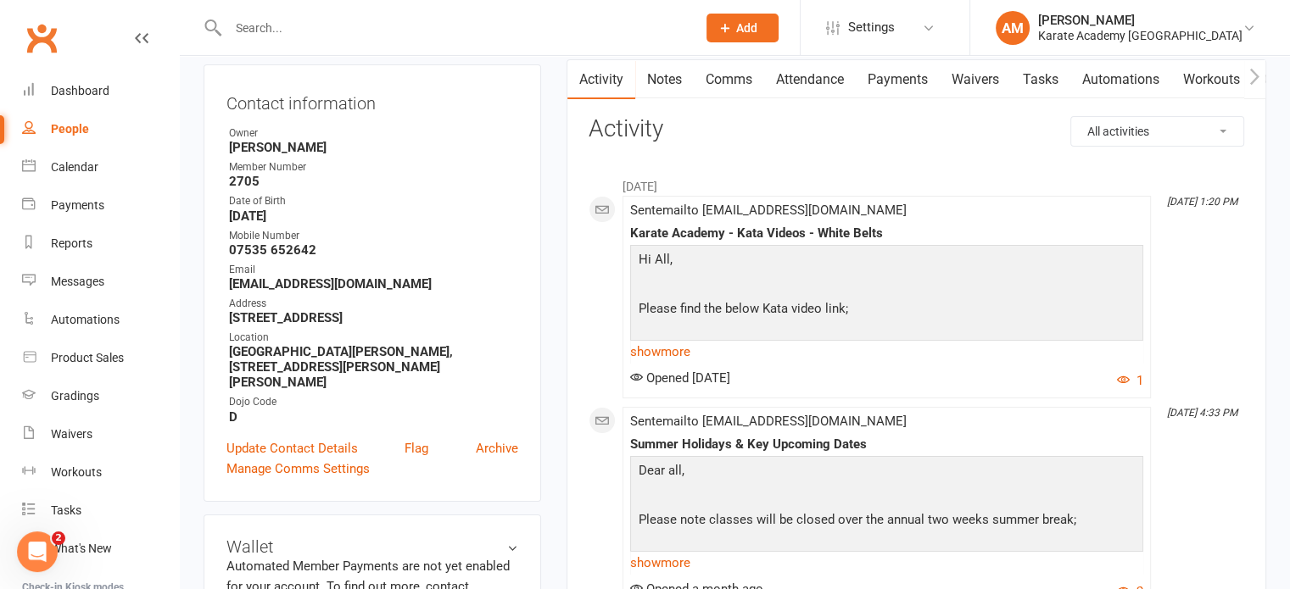
scroll to position [170, 0]
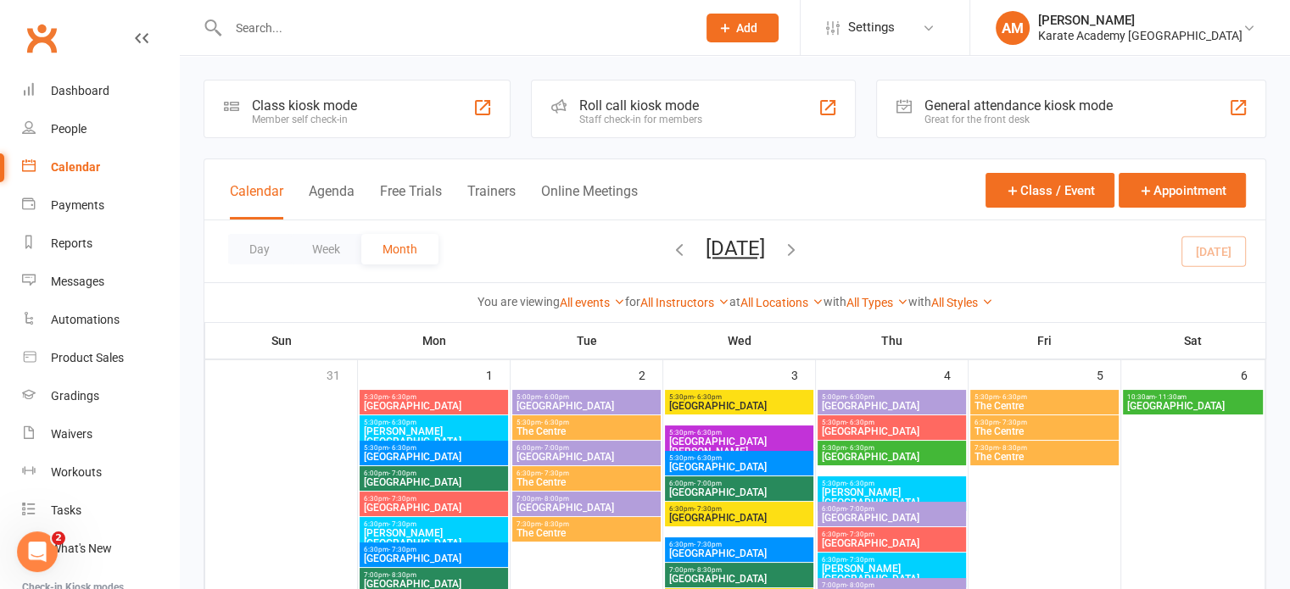
click at [266, 30] on input "text" at bounding box center [453, 28] width 461 height 24
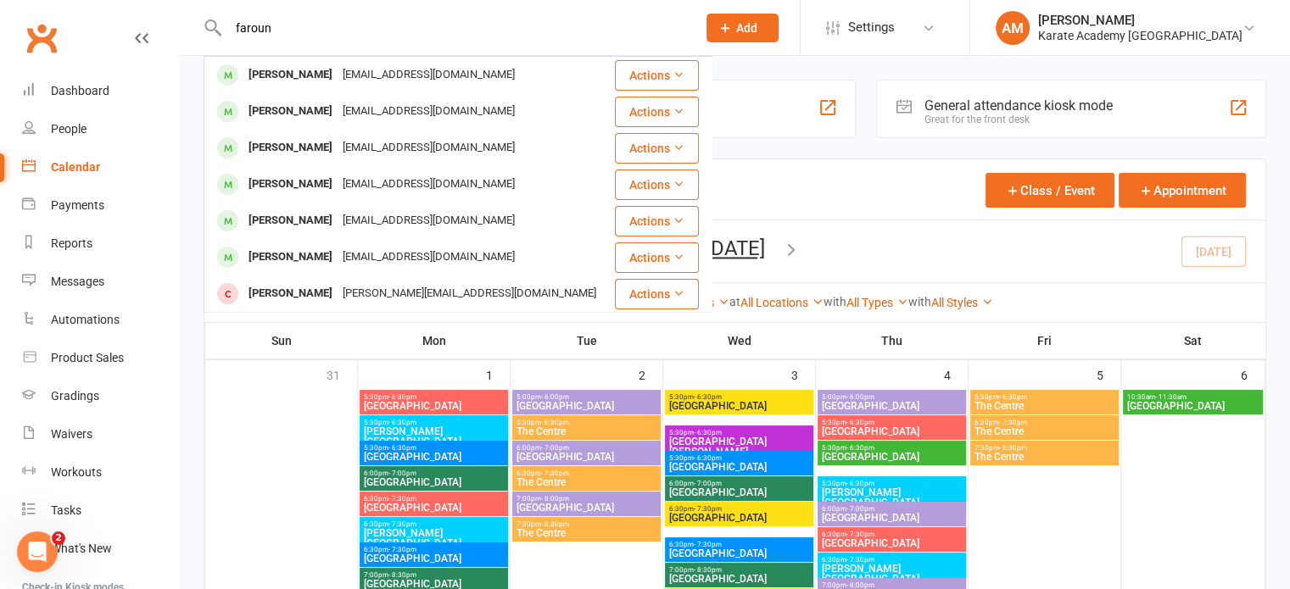
type input "faroun"
click at [338, 66] on div "[EMAIL_ADDRESS][DOMAIN_NAME]" at bounding box center [429, 75] width 182 height 25
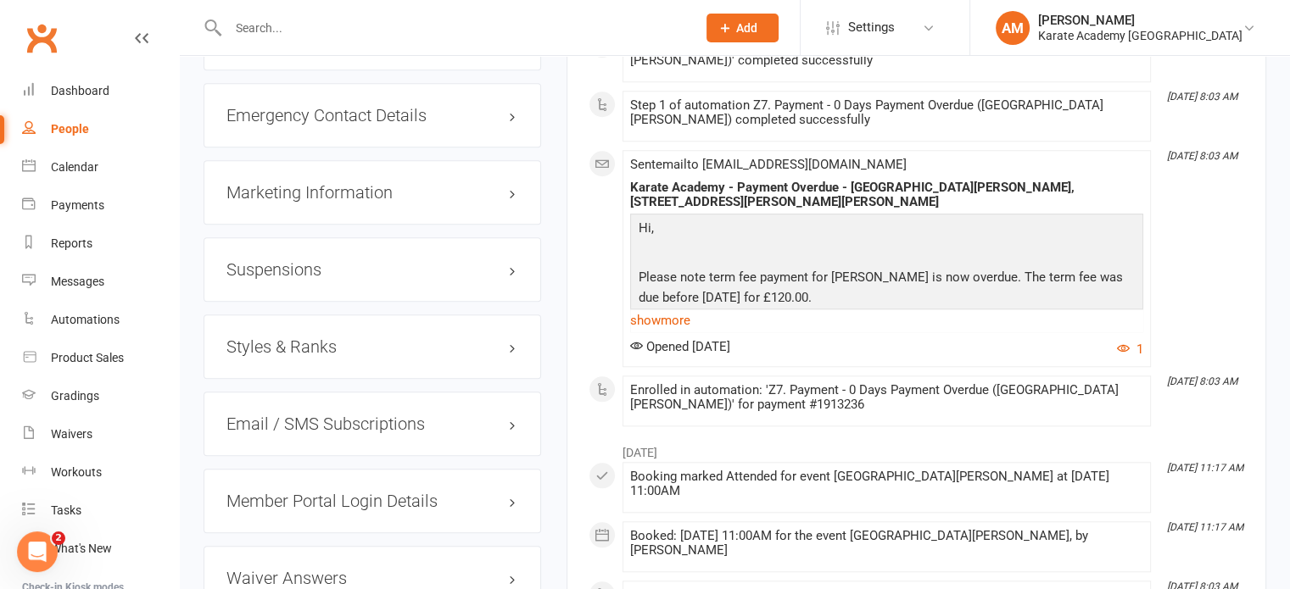
scroll to position [1527, 0]
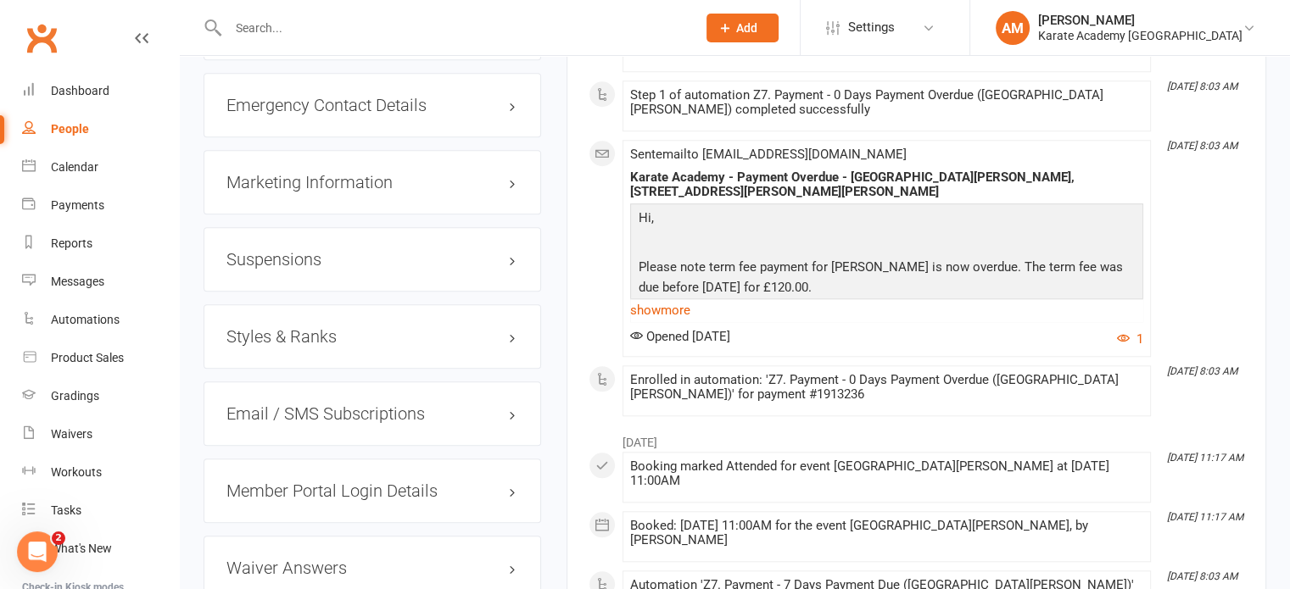
click at [309, 327] on h3 "Styles & Ranks" at bounding box center [372, 336] width 292 height 19
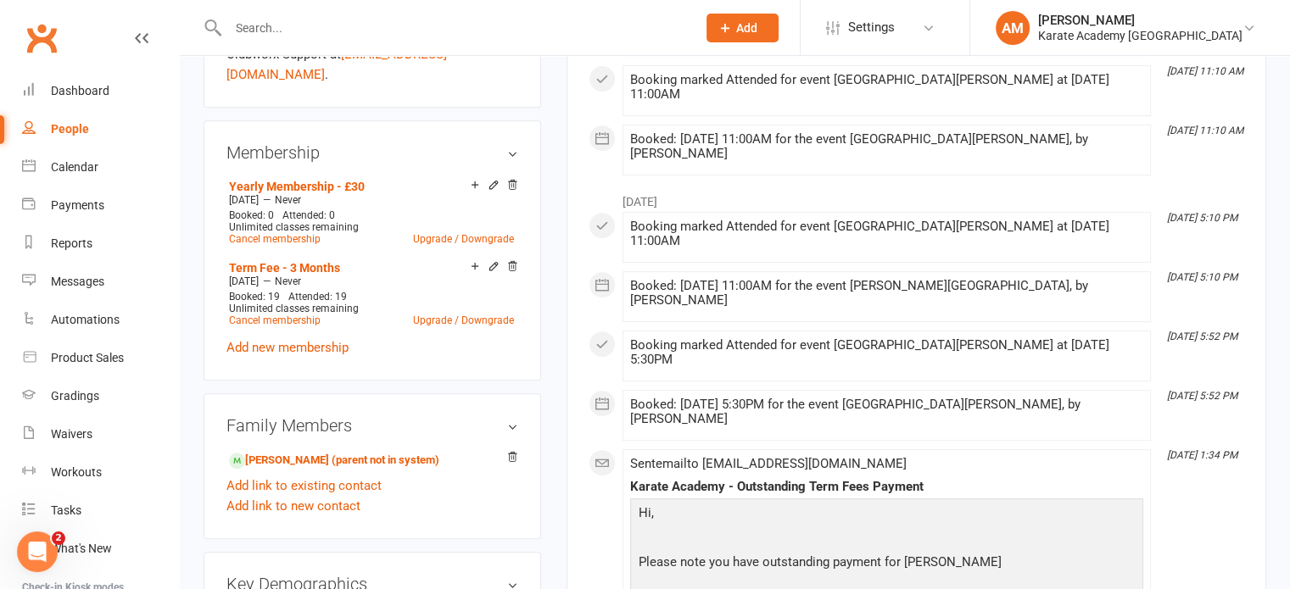
scroll to position [679, 0]
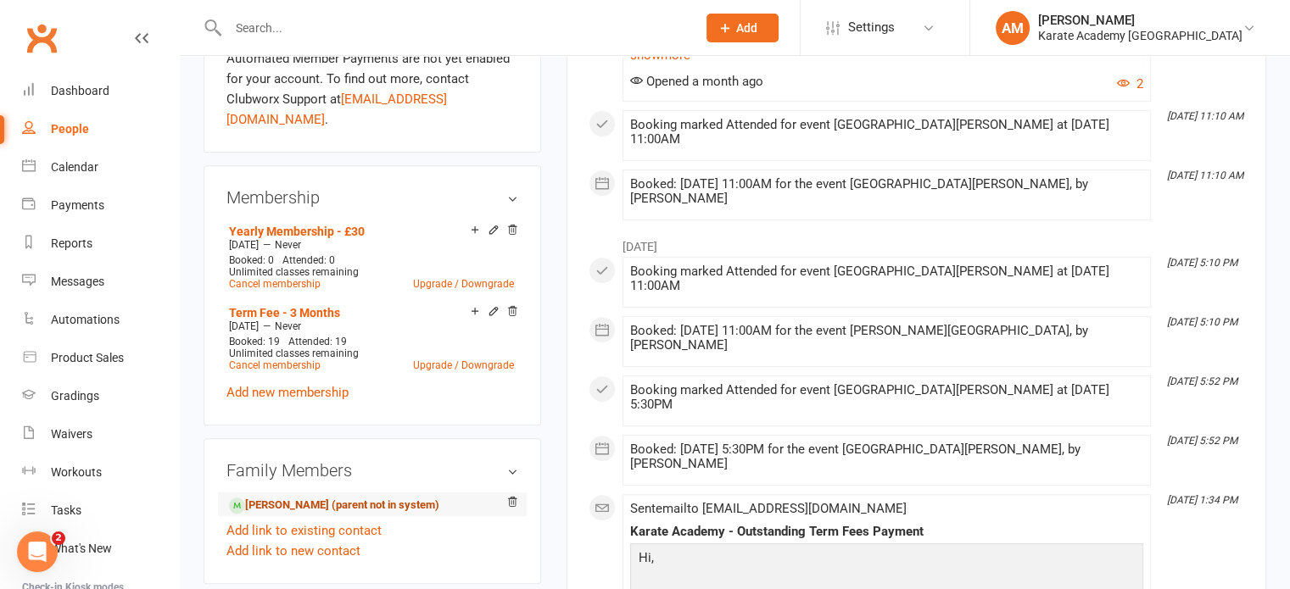
click at [404, 497] on link "[PERSON_NAME] (parent not in system)" at bounding box center [334, 506] width 210 height 18
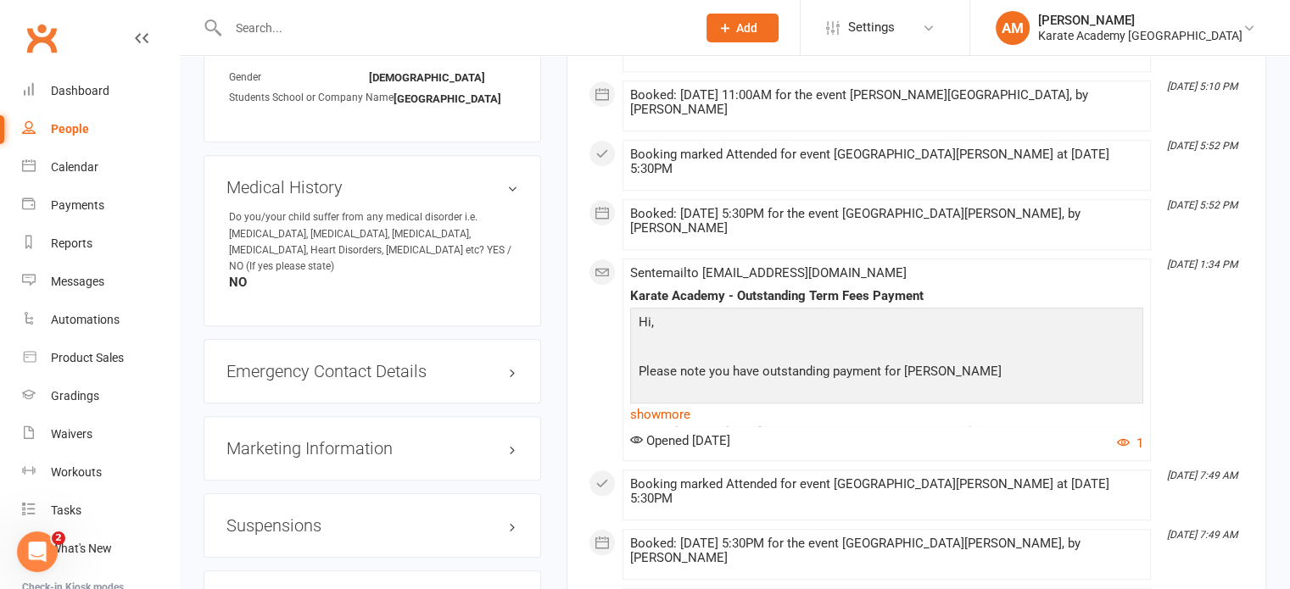
scroll to position [1272, 0]
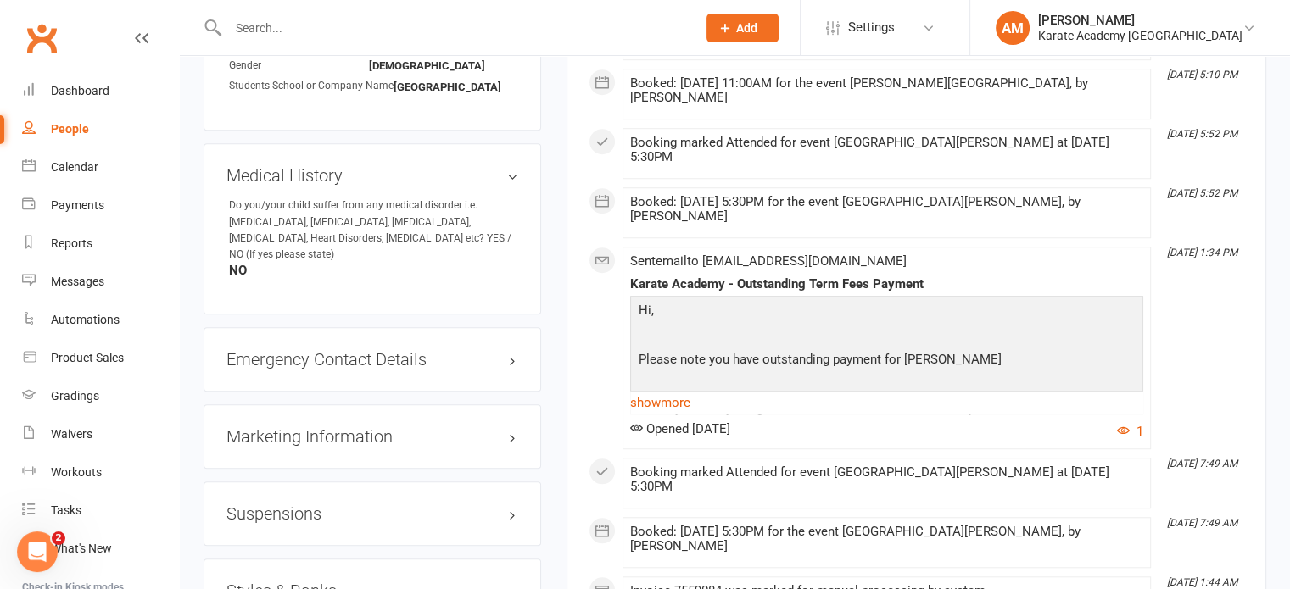
click at [291, 582] on h3 "Styles & Ranks" at bounding box center [372, 591] width 292 height 19
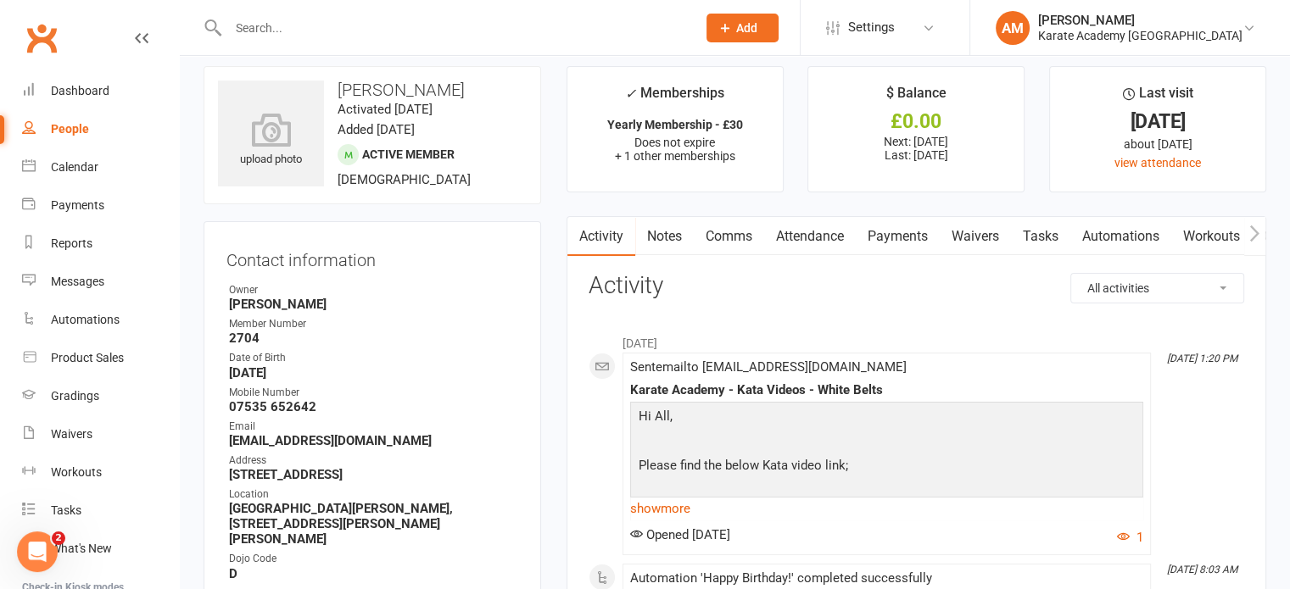
scroll to position [0, 0]
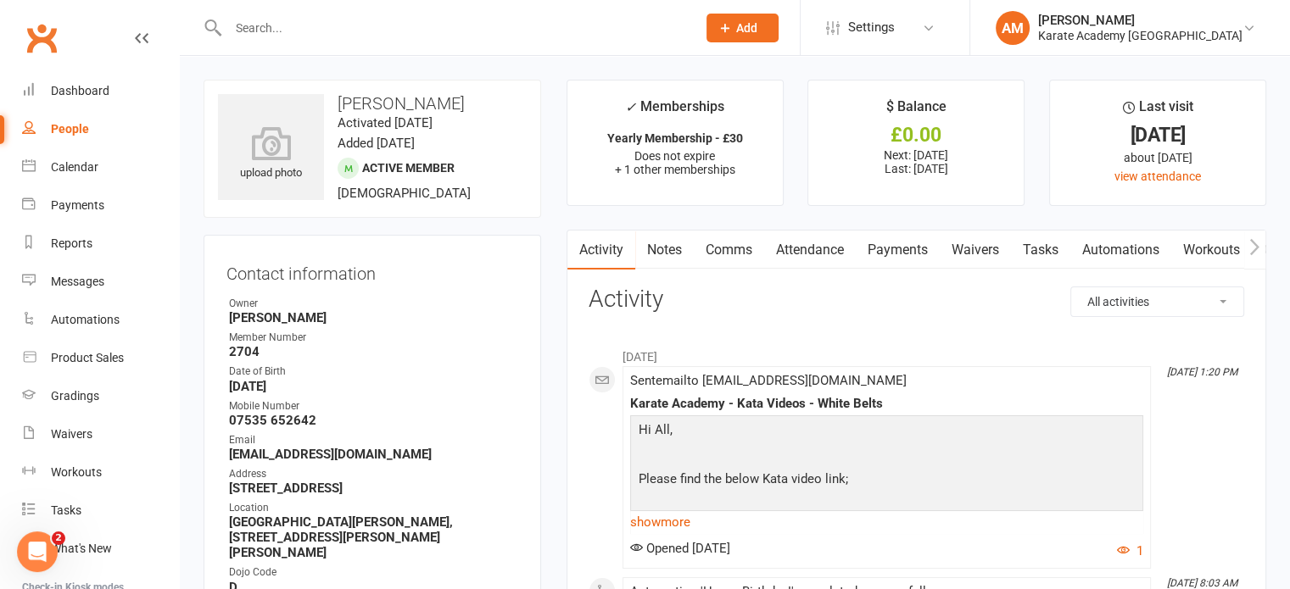
drag, startPoint x: 552, startPoint y: 31, endPoint x: 550, endPoint y: 0, distance: 30.6
click at [552, 29] on input "text" at bounding box center [453, 28] width 461 height 24
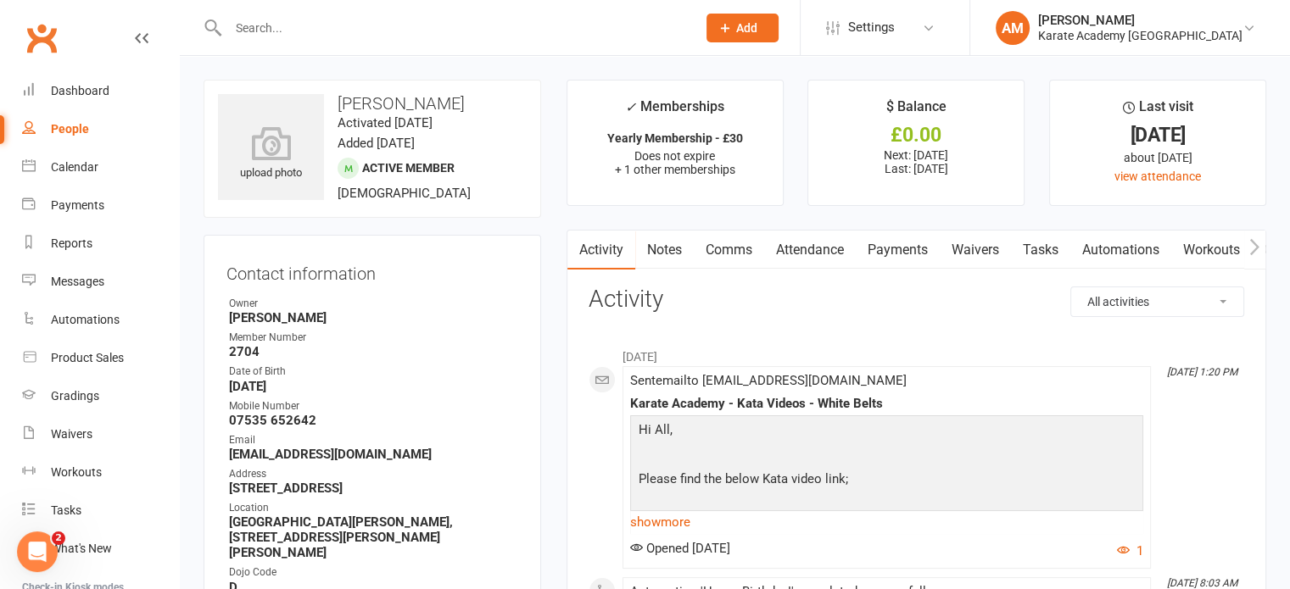
click at [75, 128] on div "People" at bounding box center [70, 129] width 38 height 14
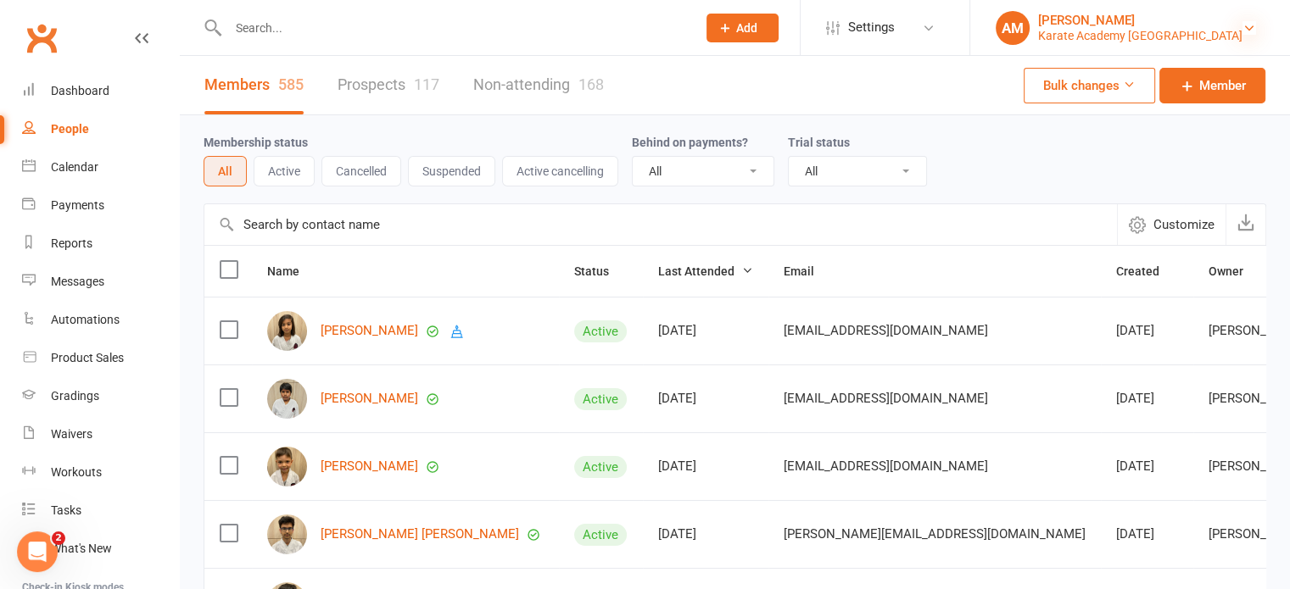
click at [1243, 26] on icon at bounding box center [1250, 28] width 14 height 14
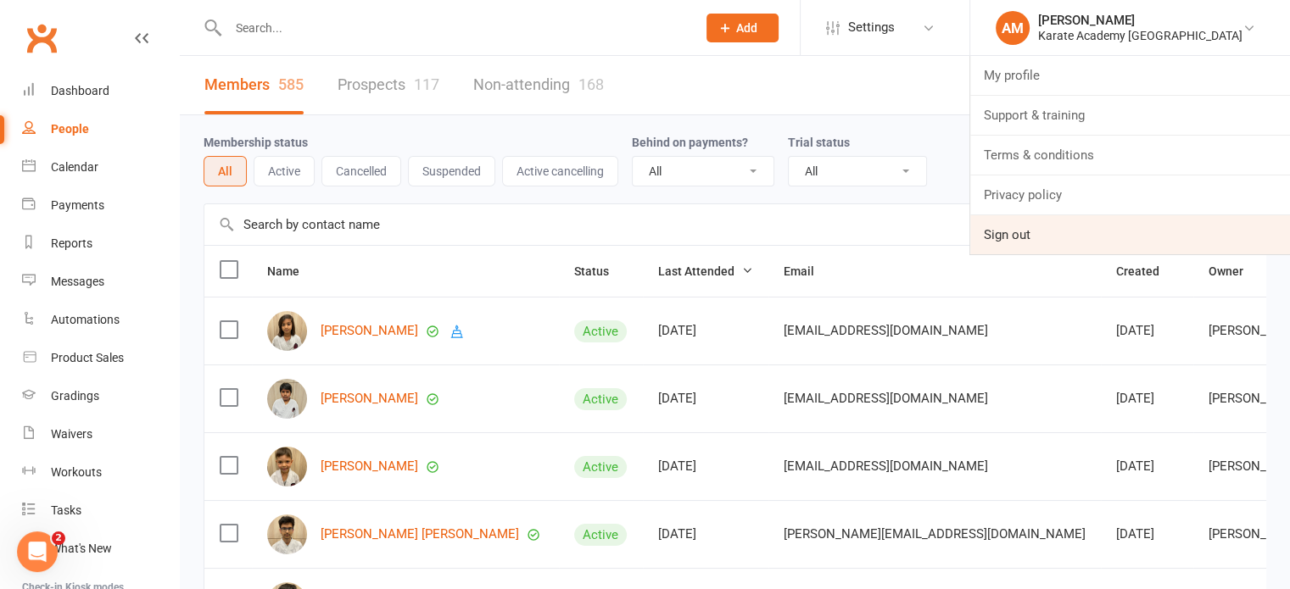
click at [1079, 227] on link "Sign out" at bounding box center [1130, 234] width 320 height 39
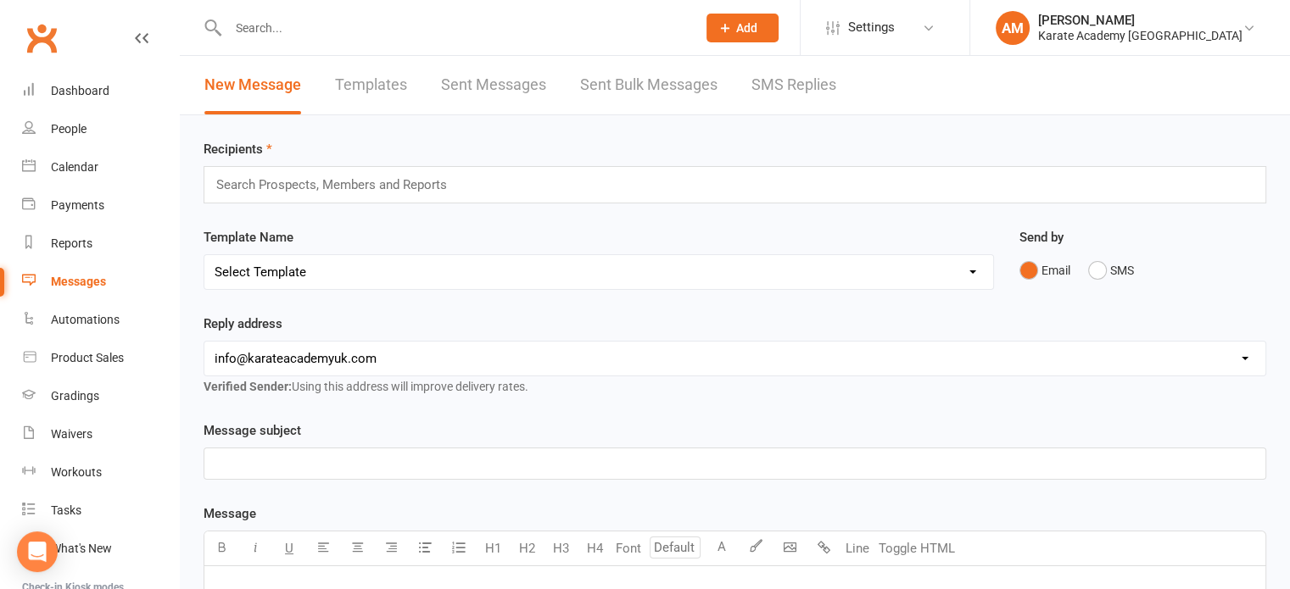
click at [479, 176] on div "Search Prospects, Members and Reports" at bounding box center [735, 184] width 1063 height 37
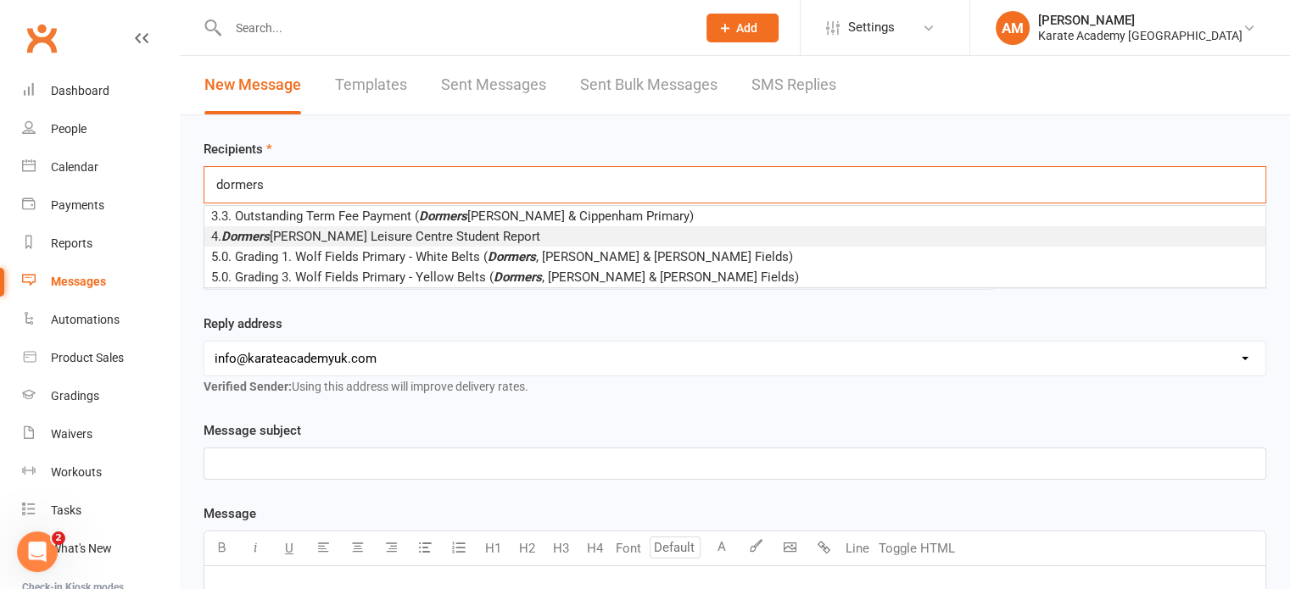
type input "dormers"
click at [427, 236] on span "4. Dormers Wells Leisure Centre Student Report" at bounding box center [375, 236] width 329 height 15
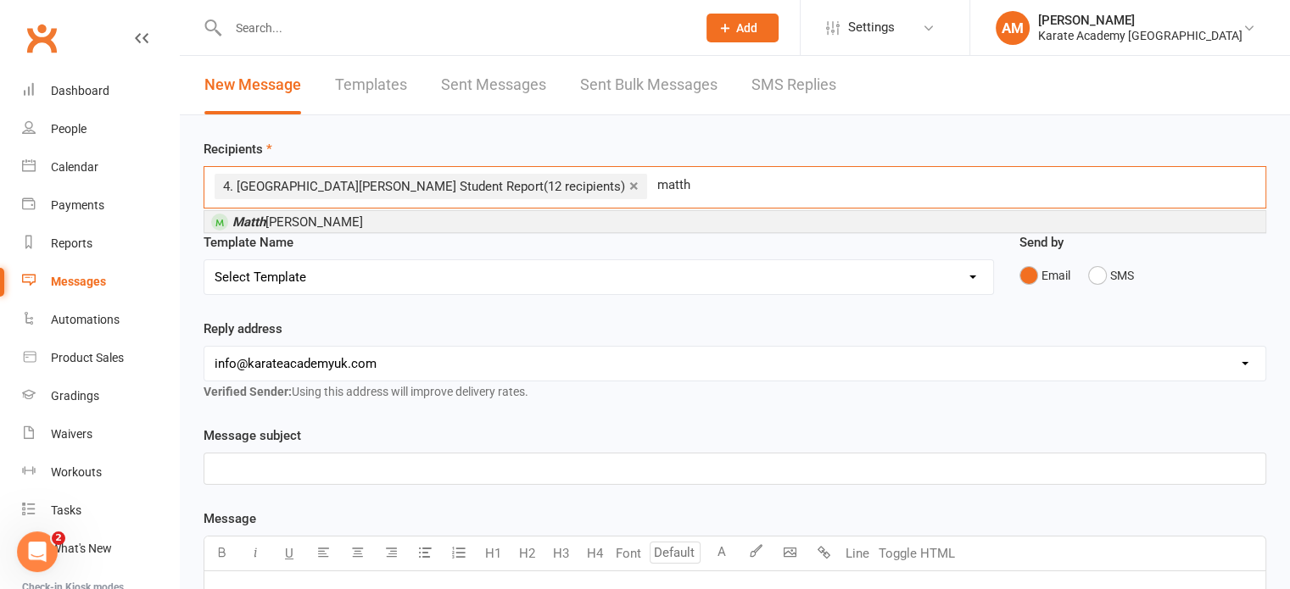
type input "matth"
click at [486, 226] on li "Matth ew Correia-Brown" at bounding box center [734, 221] width 1061 height 21
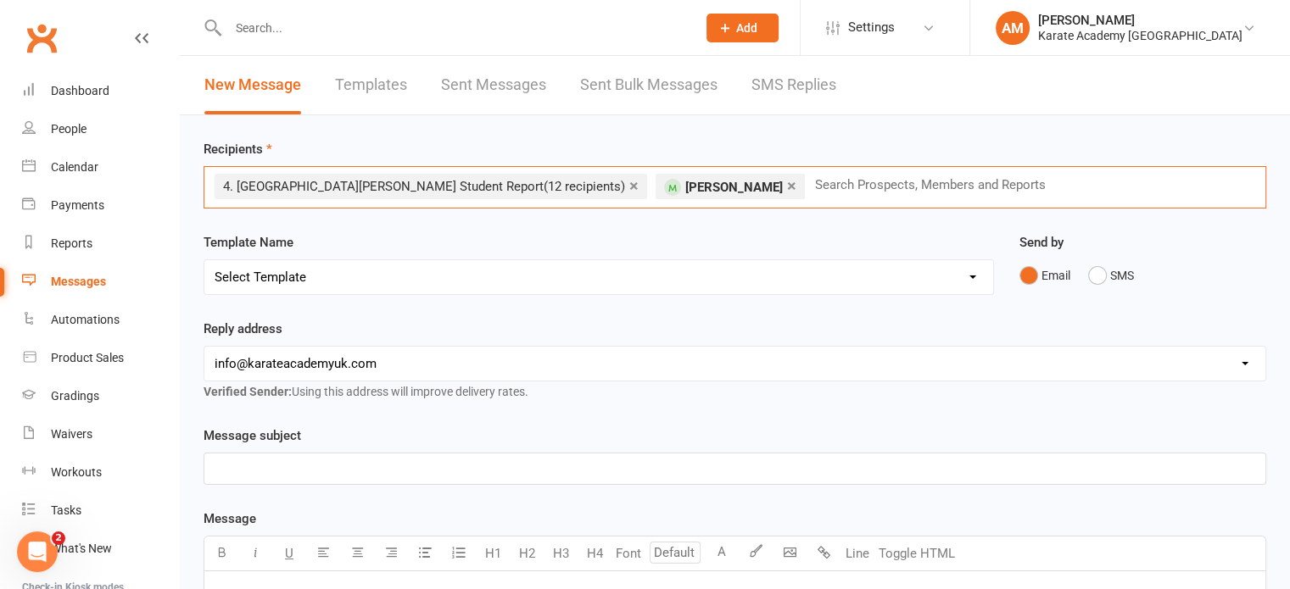
click at [403, 282] on select "Select Template [Email] Cippenham School - Price Breakdown [Email] Claycots Pri…" at bounding box center [598, 277] width 789 height 34
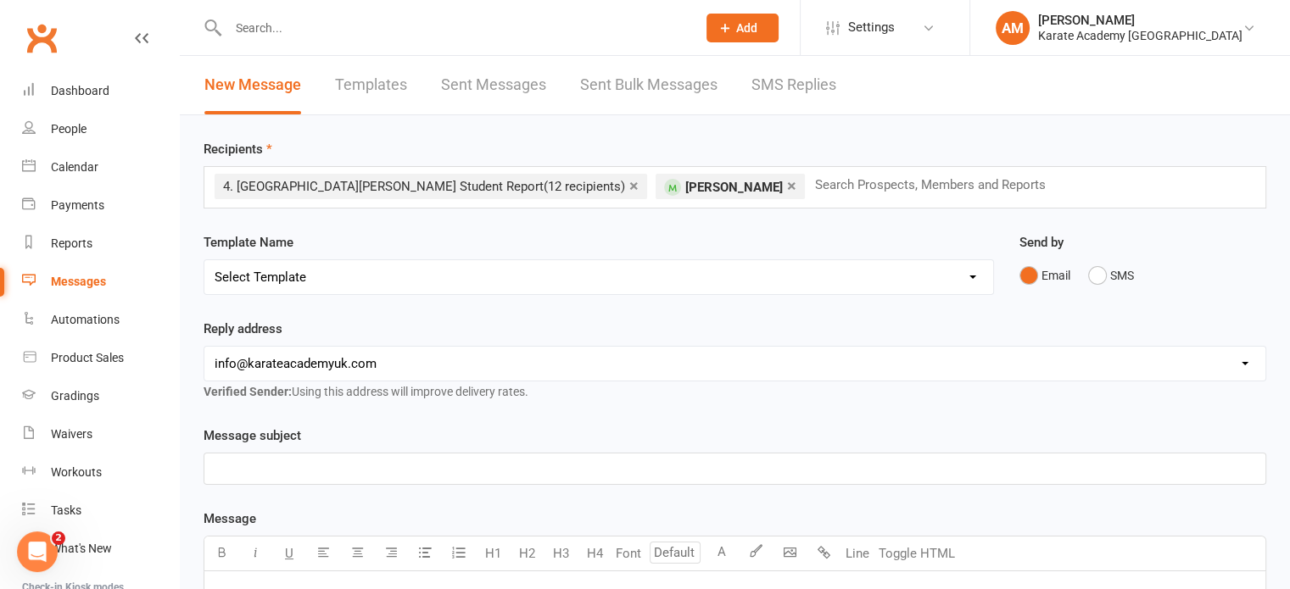
select select "12"
click at [204, 260] on select "Select Template [Email] Cippenham School - Price Breakdown [Email] Claycots Pri…" at bounding box center [598, 277] width 789 height 34
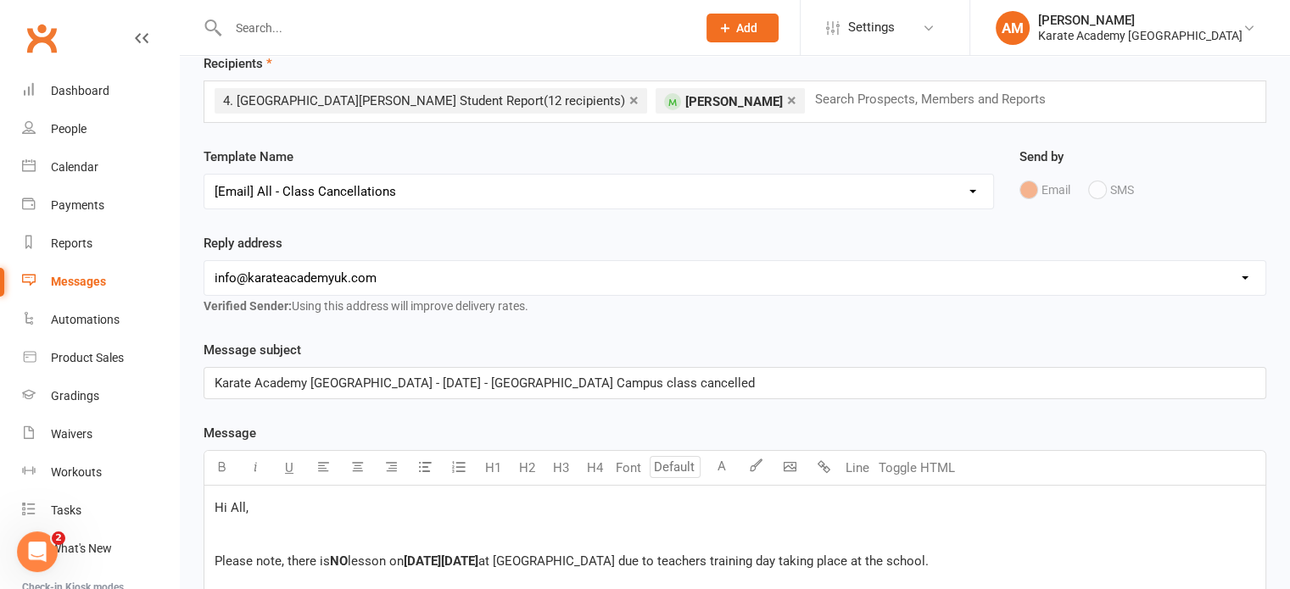
scroll to position [85, 0]
click at [669, 349] on div "Message subject Karate Academy UK - Thursday 4th Sep 2025 - Claycots Primary Br…" at bounding box center [735, 370] width 1063 height 59
click at [681, 241] on div "Reply address hello@clubworx.com info@karateacademyuk.com ahmer.rajpoot@karatea…" at bounding box center [735, 275] width 1063 height 83
click at [684, 324] on div "Reply address hello@clubworx.com info@karateacademyuk.com ahmer.rajpoot@karatea…" at bounding box center [735, 287] width 1088 height 107
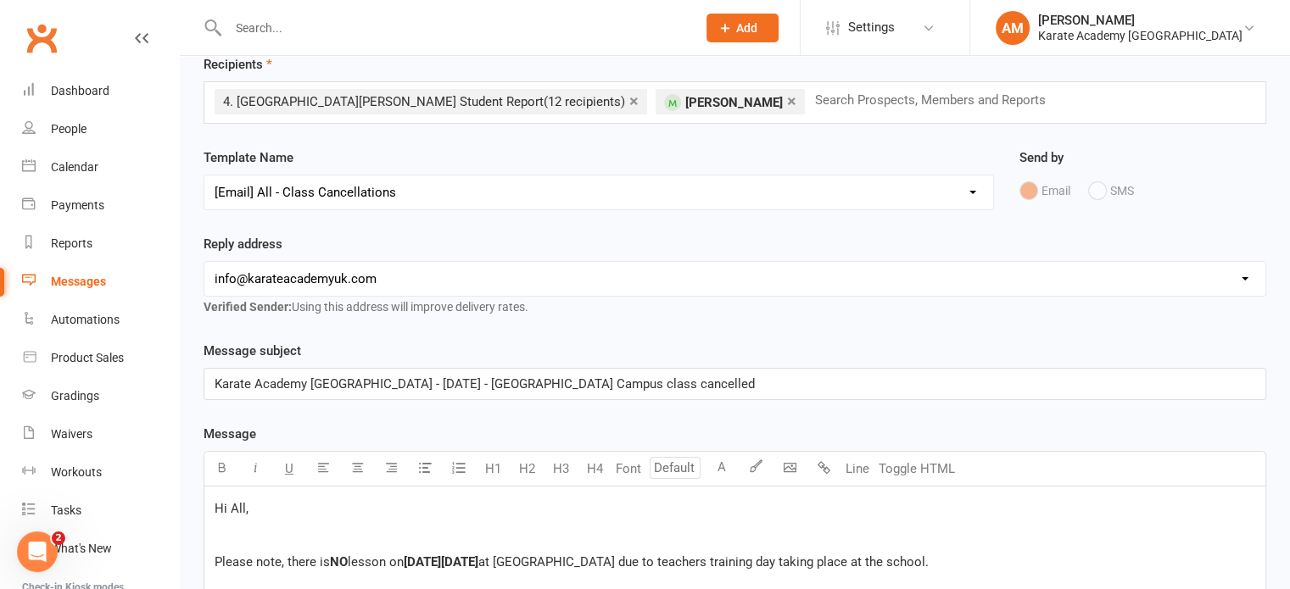
click at [640, 239] on div "Reply address hello@clubworx.com info@karateacademyuk.com ahmer.rajpoot@karatea…" at bounding box center [735, 275] width 1063 height 83
click at [638, 157] on div "Template Name Select Template [Email] Cippenham School - Price Breakdown [Email…" at bounding box center [599, 179] width 790 height 63
click at [641, 16] on input "text" at bounding box center [453, 28] width 461 height 24
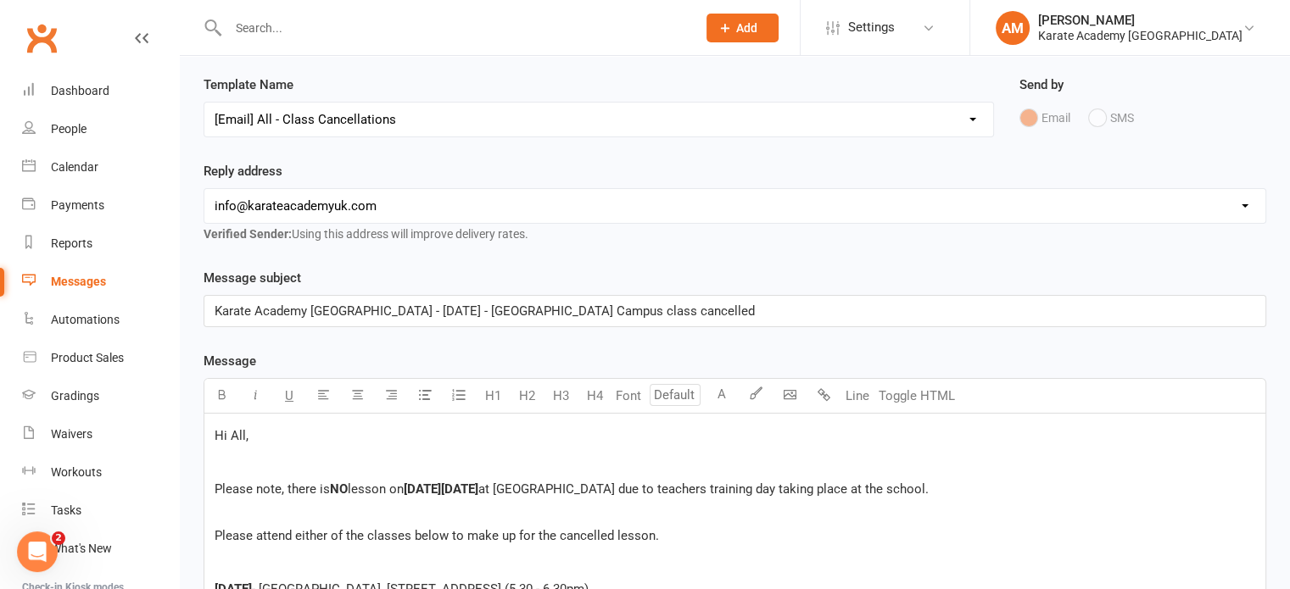
scroll to position [0, 0]
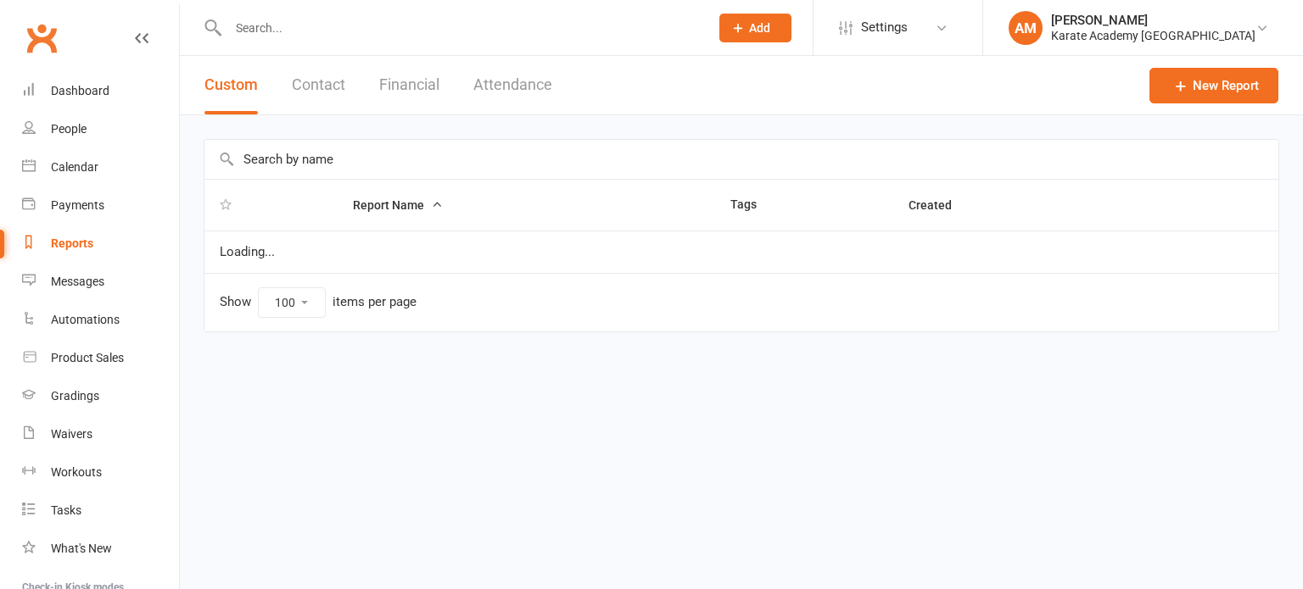
select select "100"
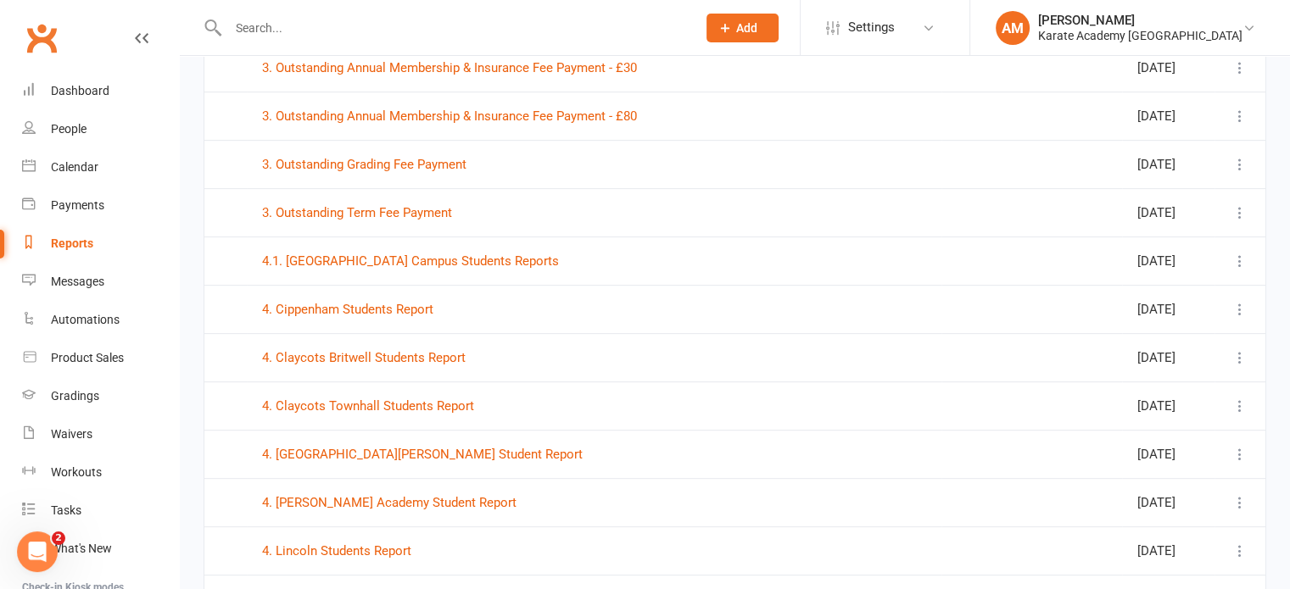
scroll to position [763, 0]
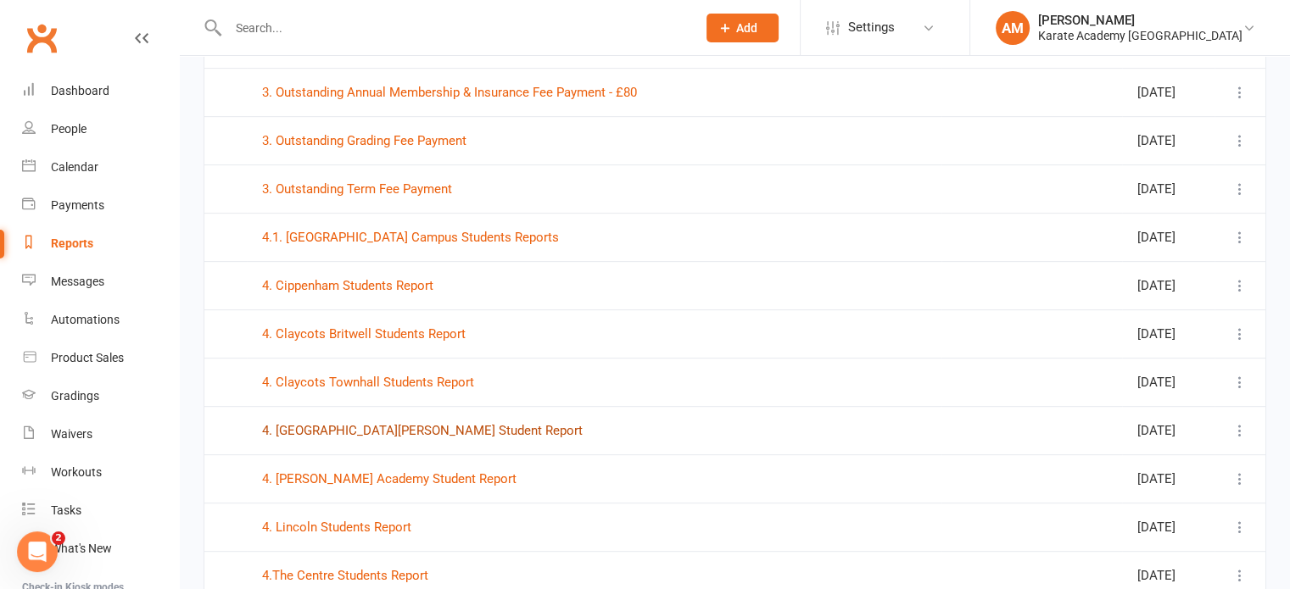
click at [410, 423] on link "4. Dormers Wells Leisure Centre Student Report" at bounding box center [422, 430] width 321 height 15
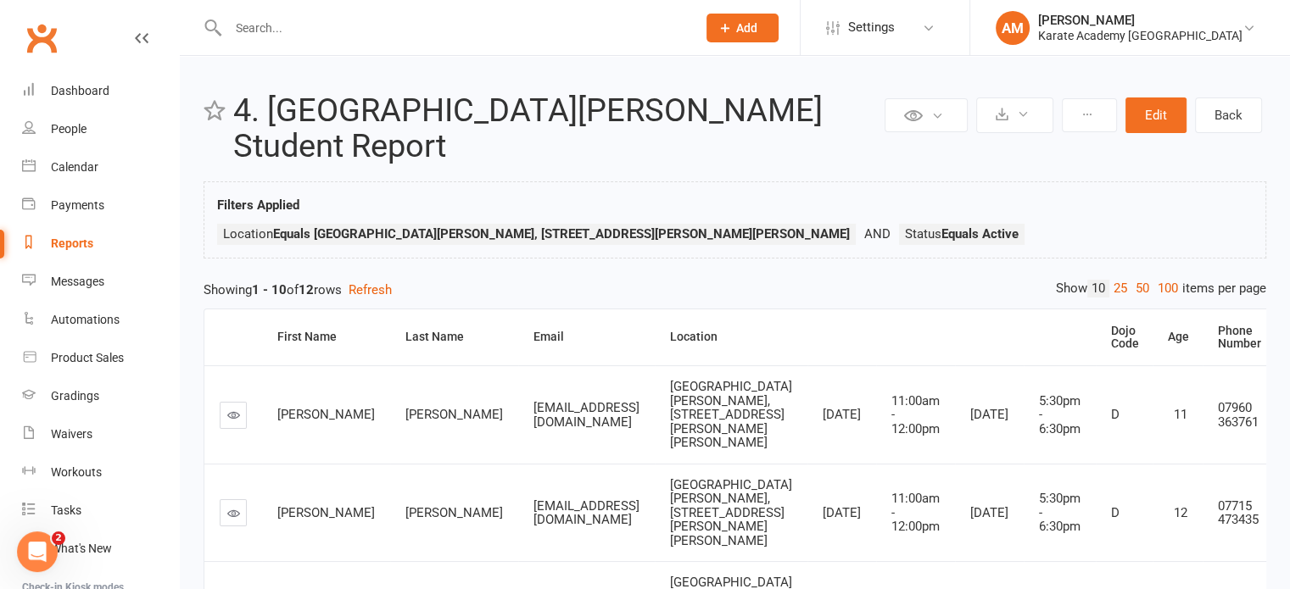
select select "100"
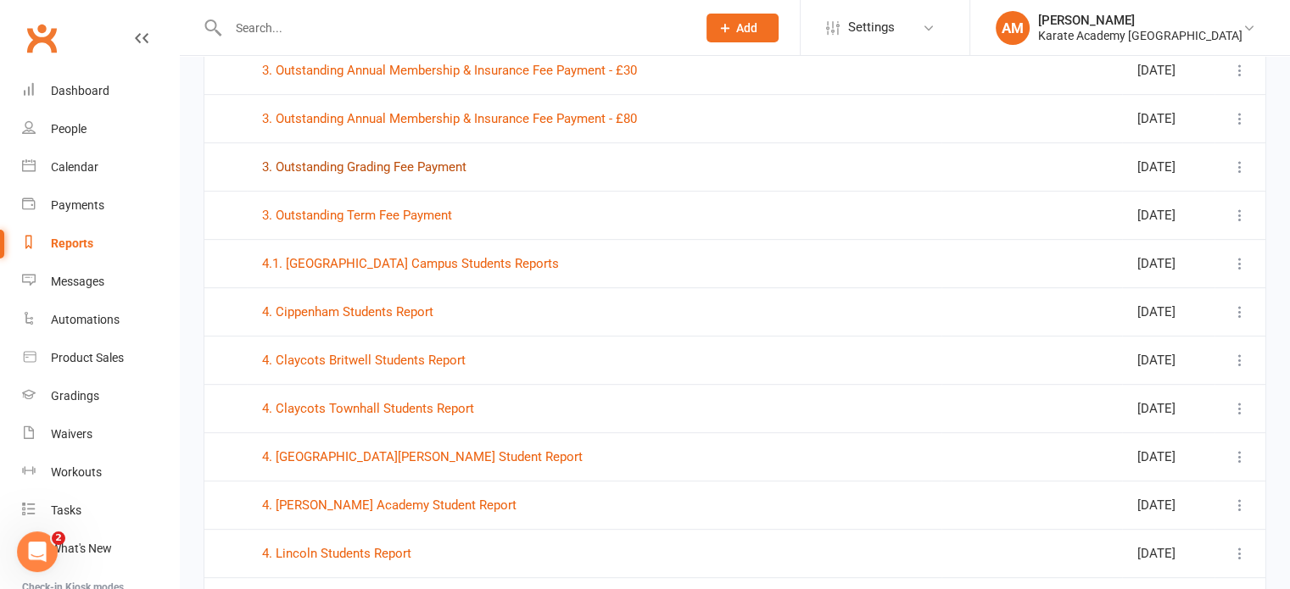
scroll to position [763, 0]
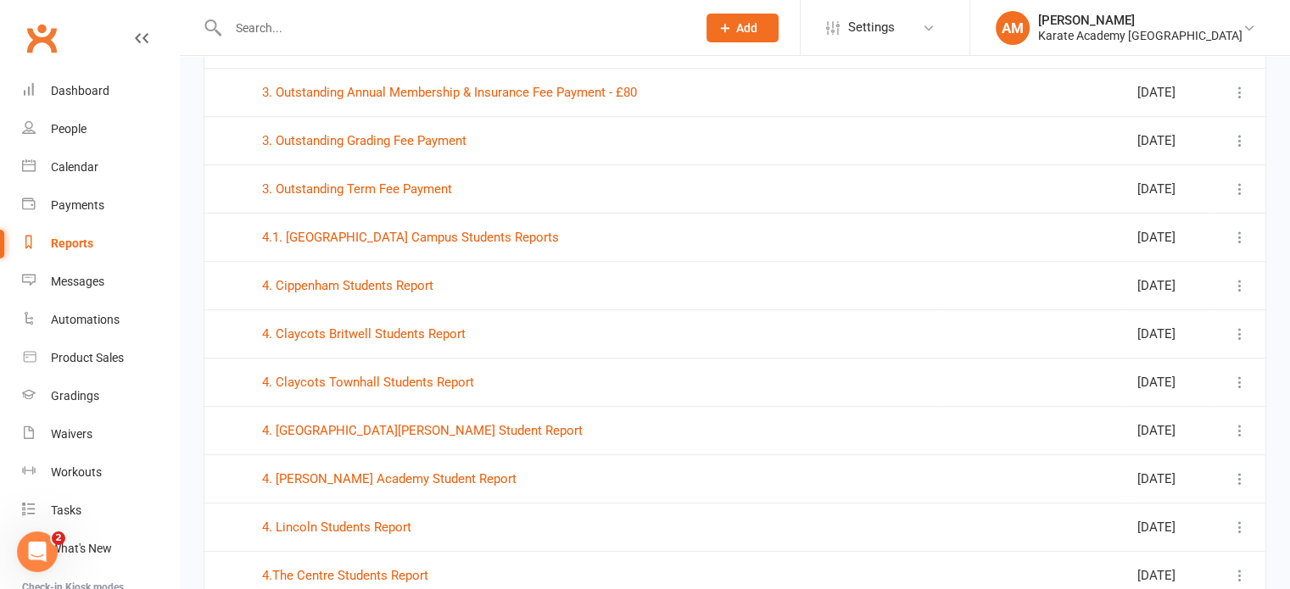
click at [400, 414] on td "4. Dormers Wells Leisure Centre Student Report" at bounding box center [594, 430] width 695 height 48
click at [400, 423] on link "4. Dormers Wells Leisure Centre Student Report" at bounding box center [422, 430] width 321 height 15
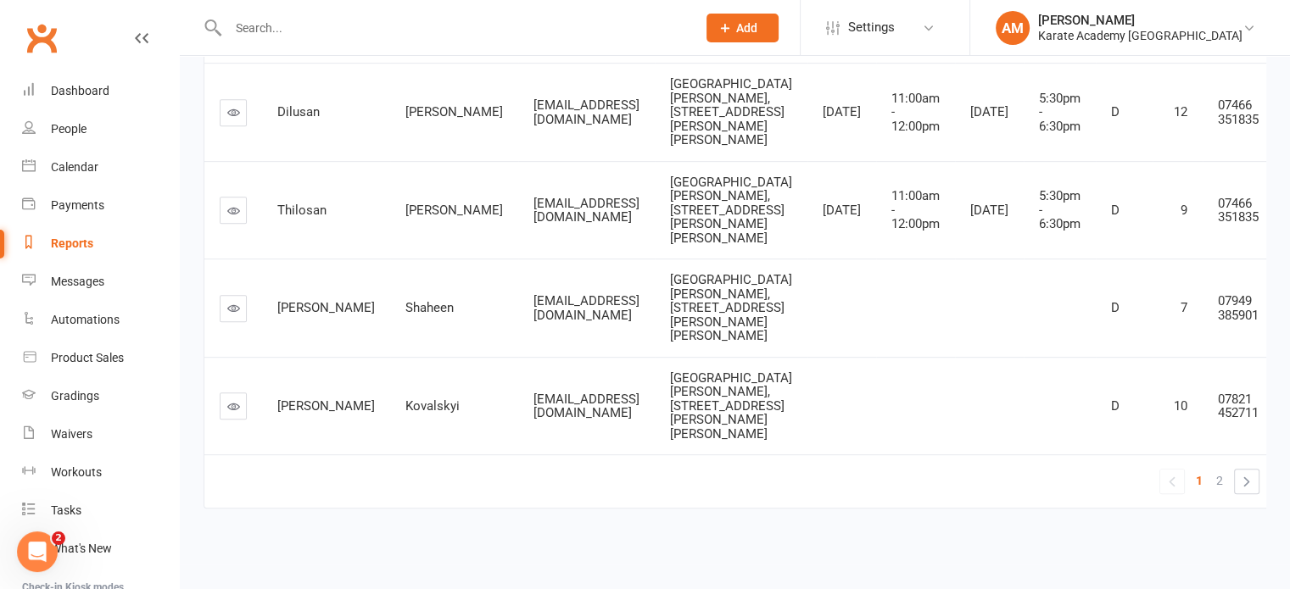
scroll to position [1307, 0]
click at [1217, 484] on link "2" at bounding box center [1219, 481] width 20 height 24
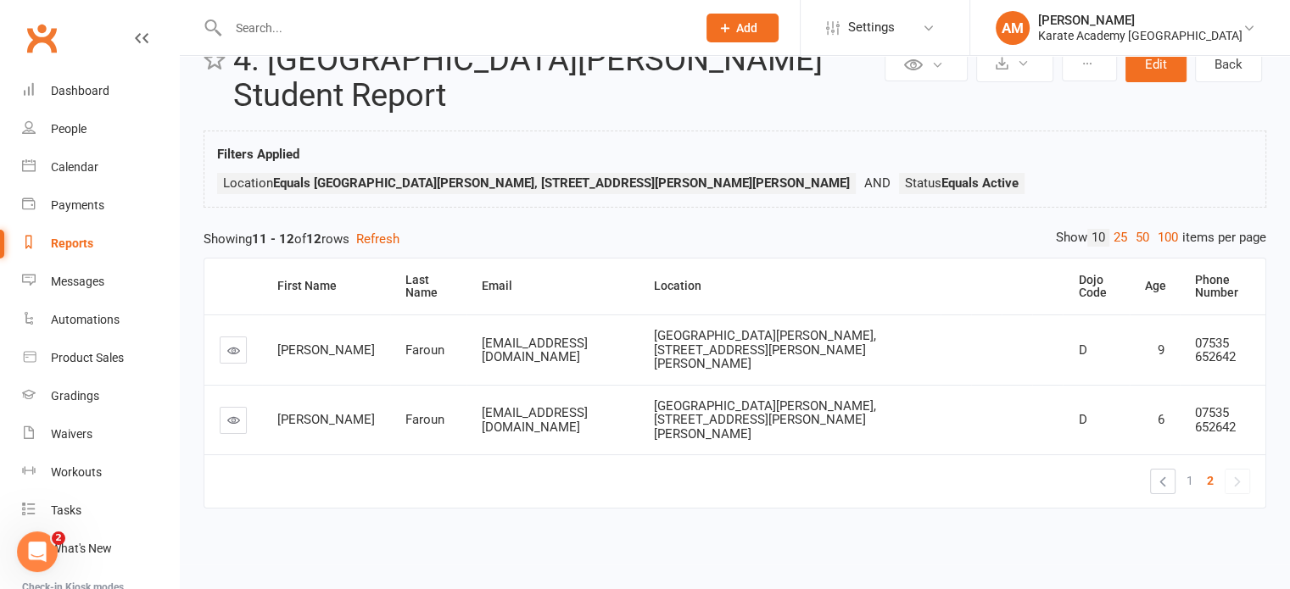
scroll to position [21, 0]
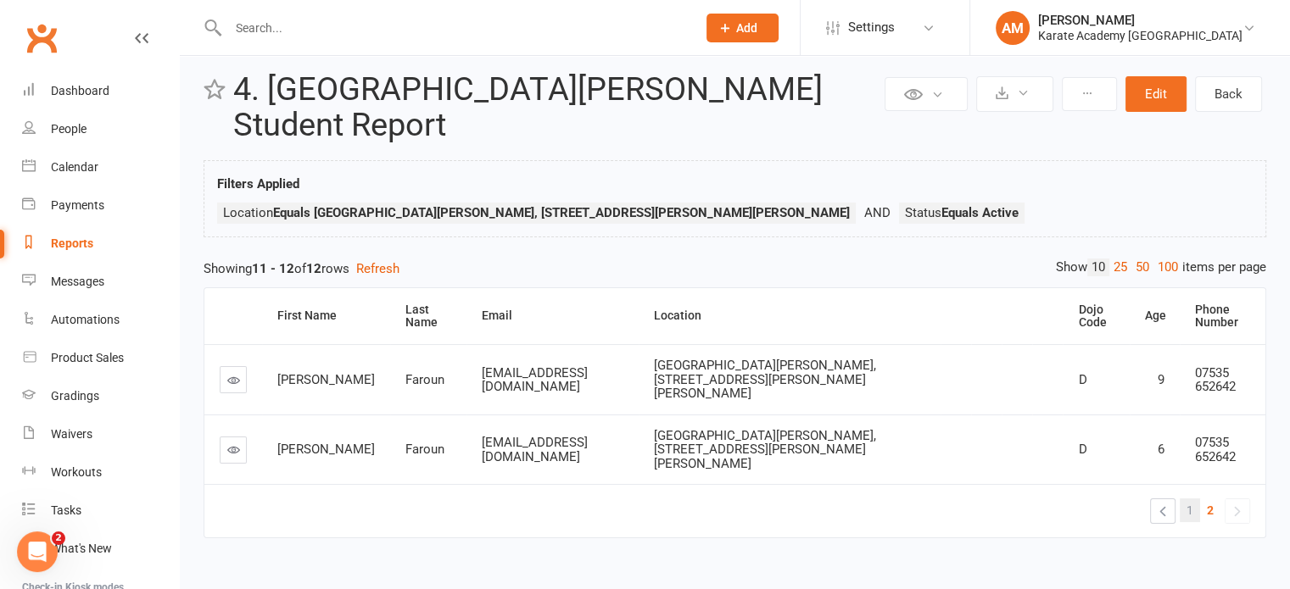
click at [1185, 499] on link "1" at bounding box center [1190, 511] width 20 height 24
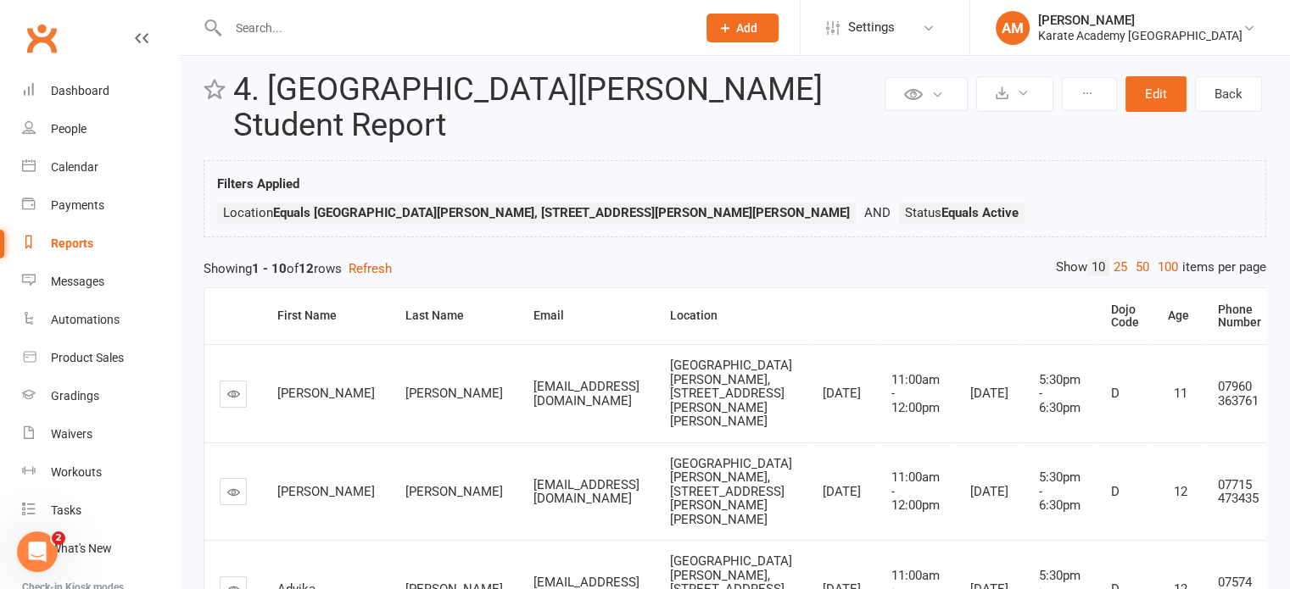
click at [672, 260] on div "Showing 1 - 10 of 12 rows Refresh" at bounding box center [735, 269] width 1063 height 20
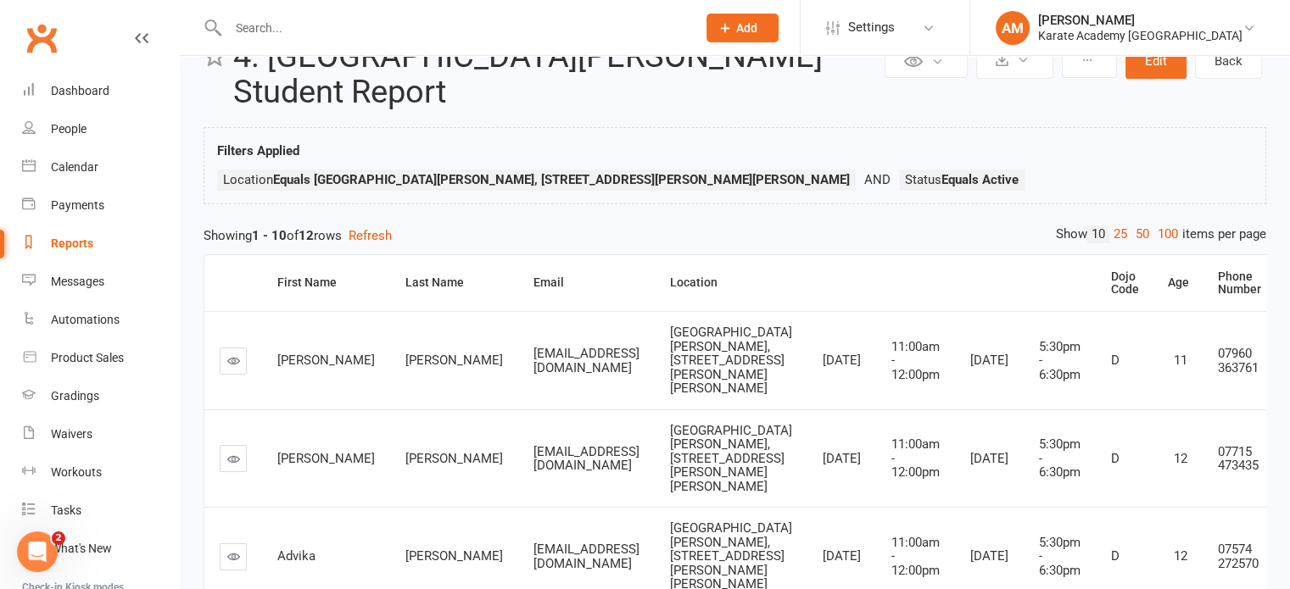
scroll to position [0, 0]
